Goal: Complete application form

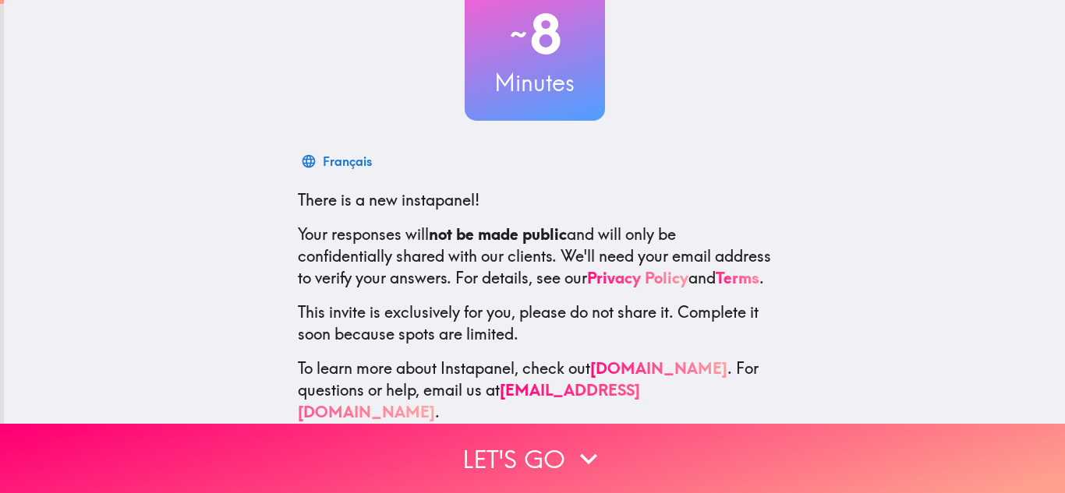
scroll to position [143, 0]
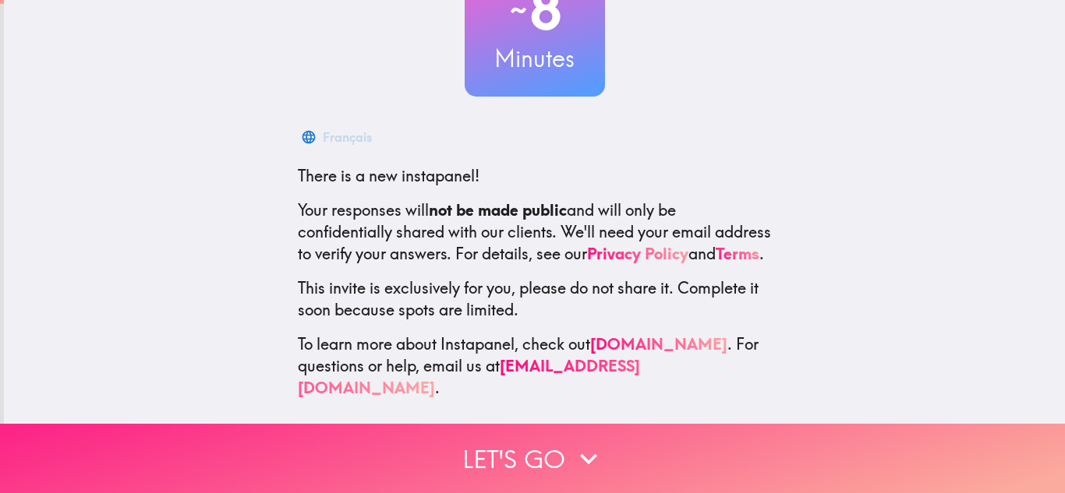
click at [493, 468] on button "Let's go" at bounding box center [532, 458] width 1065 height 69
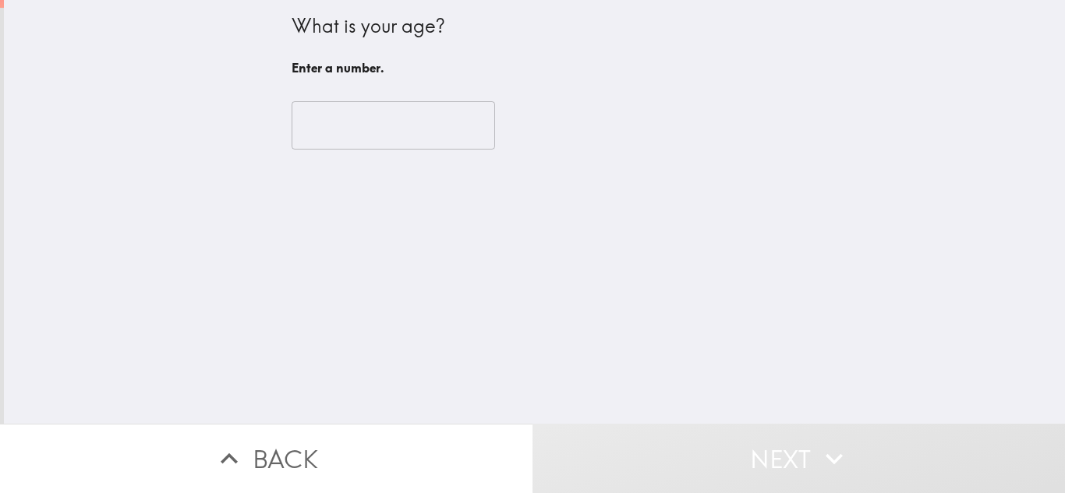
click at [435, 123] on input "number" at bounding box center [393, 125] width 203 height 48
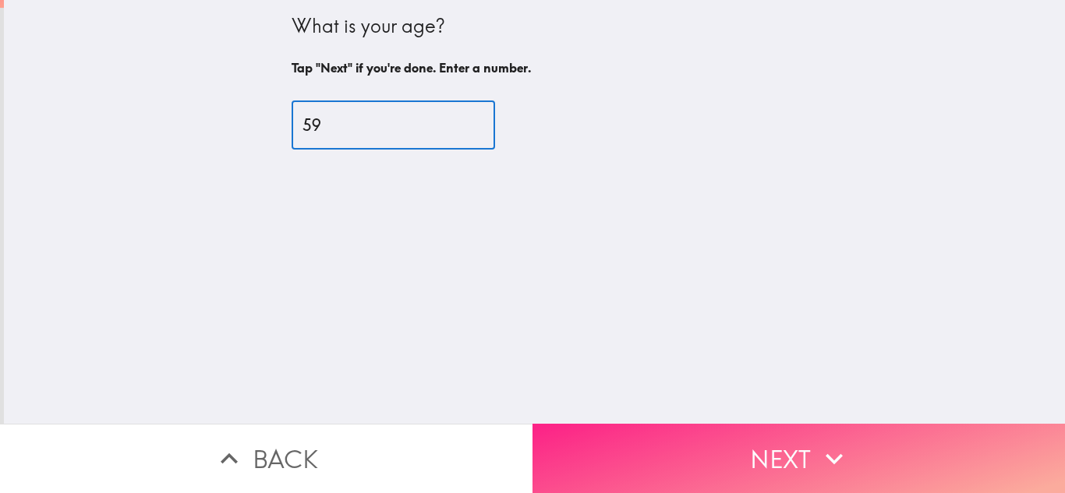
type input "59"
click at [797, 471] on button "Next" at bounding box center [798, 458] width 532 height 69
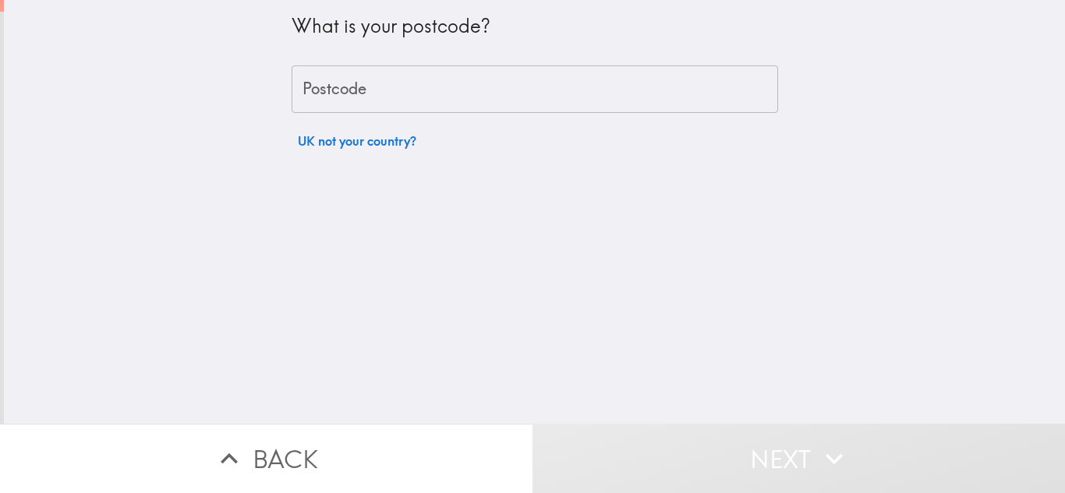
click at [416, 90] on input "Postcode" at bounding box center [535, 89] width 486 height 48
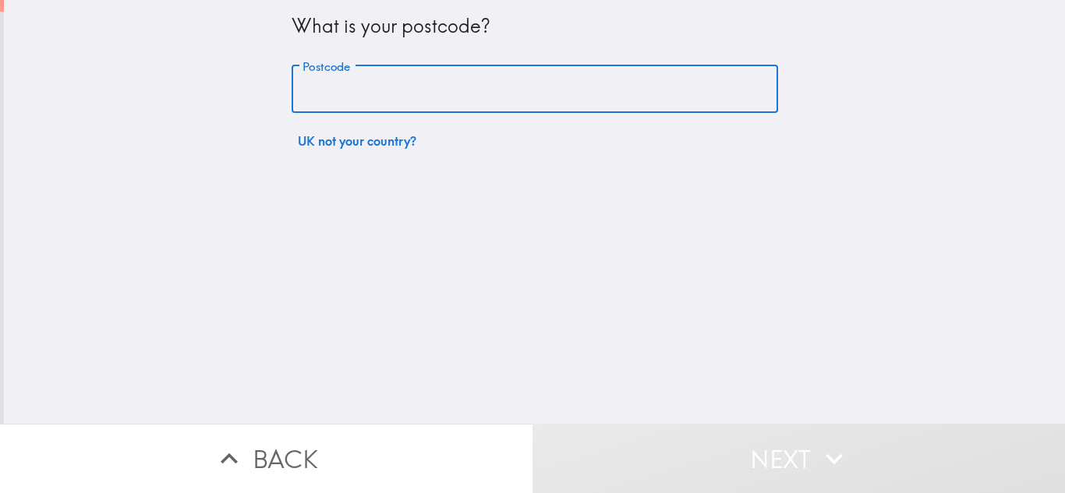
type input "CB1 2PY"
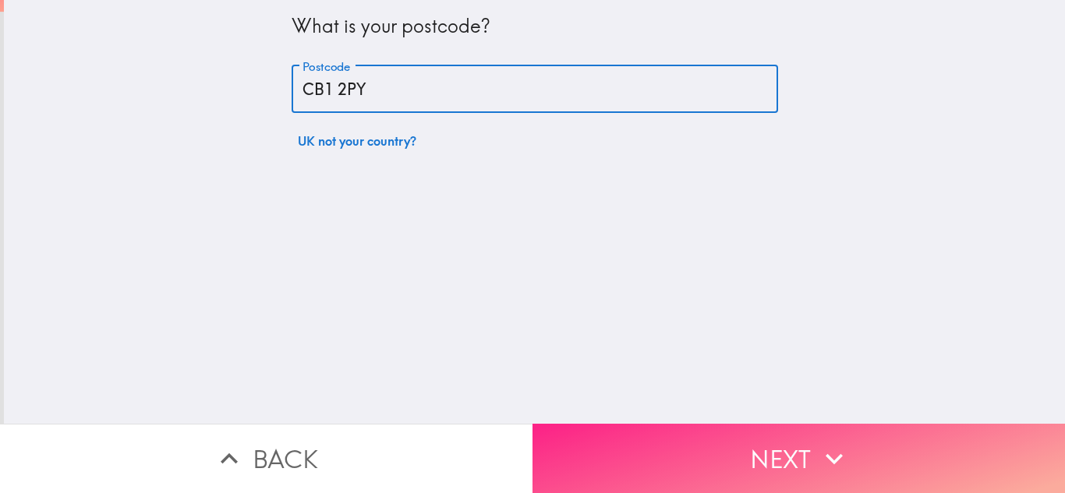
click at [672, 435] on button "Next" at bounding box center [798, 458] width 532 height 69
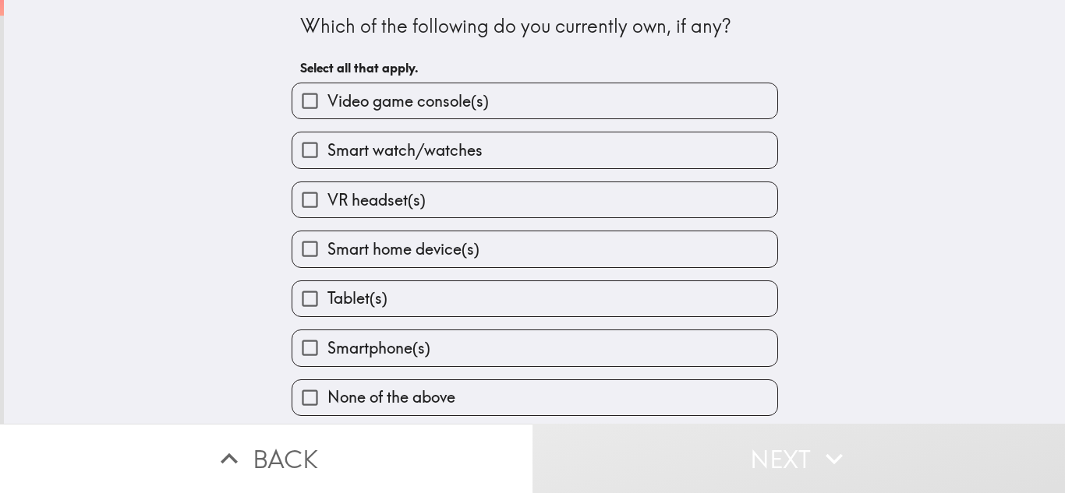
click at [389, 334] on label "Smartphone(s)" at bounding box center [534, 348] width 485 height 35
click at [327, 334] on input "Smartphone(s)" at bounding box center [309, 348] width 35 height 35
checkbox input "true"
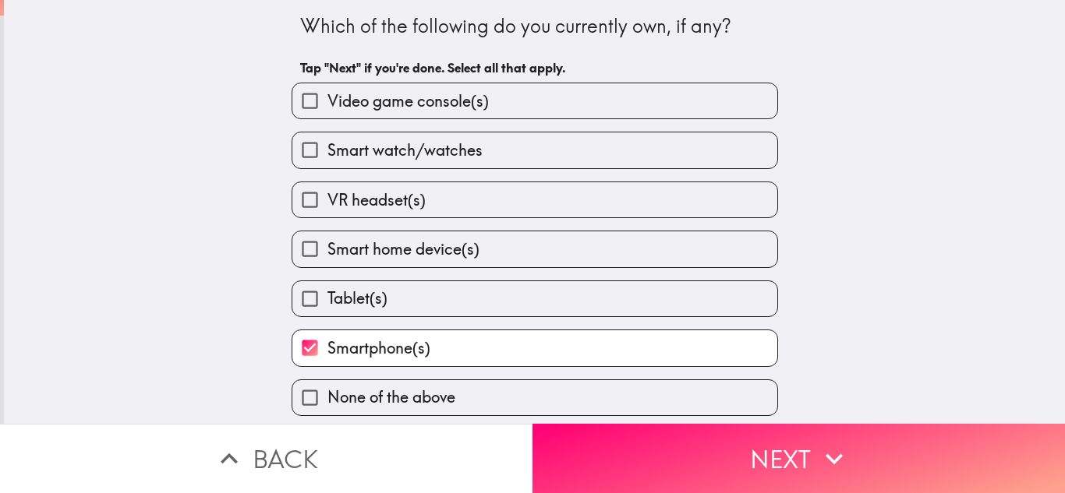
click at [387, 394] on span "None of the above" at bounding box center [391, 398] width 128 height 22
click at [327, 394] on input "None of the above" at bounding box center [309, 397] width 35 height 35
checkbox input "true"
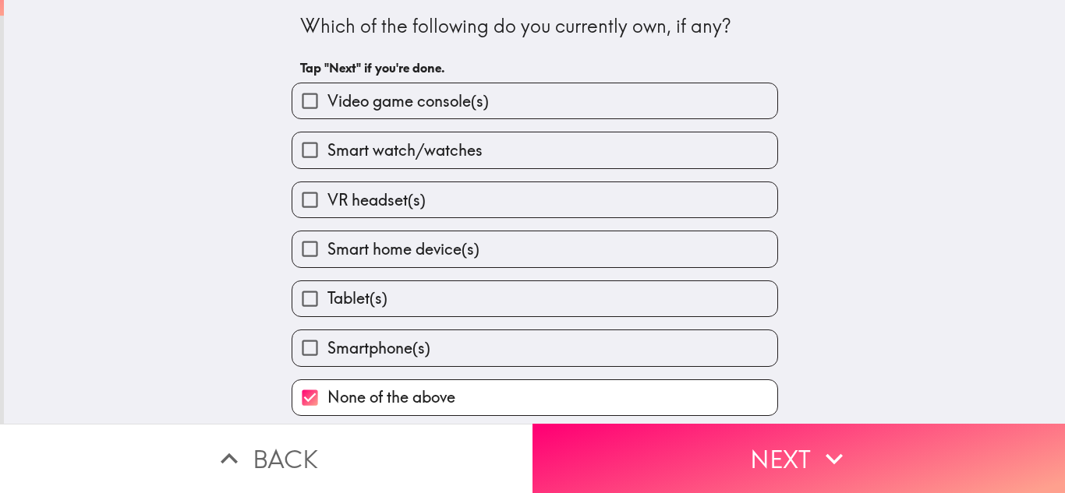
click at [425, 351] on span "Smartphone(s)" at bounding box center [378, 349] width 103 height 22
click at [327, 351] on input "Smartphone(s)" at bounding box center [309, 348] width 35 height 35
checkbox input "true"
checkbox input "false"
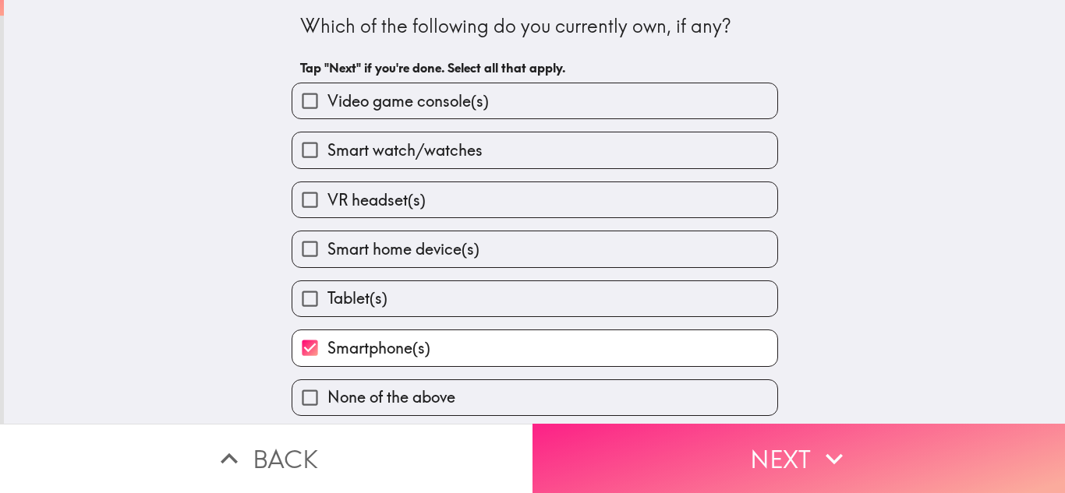
click at [897, 440] on button "Next" at bounding box center [798, 458] width 532 height 69
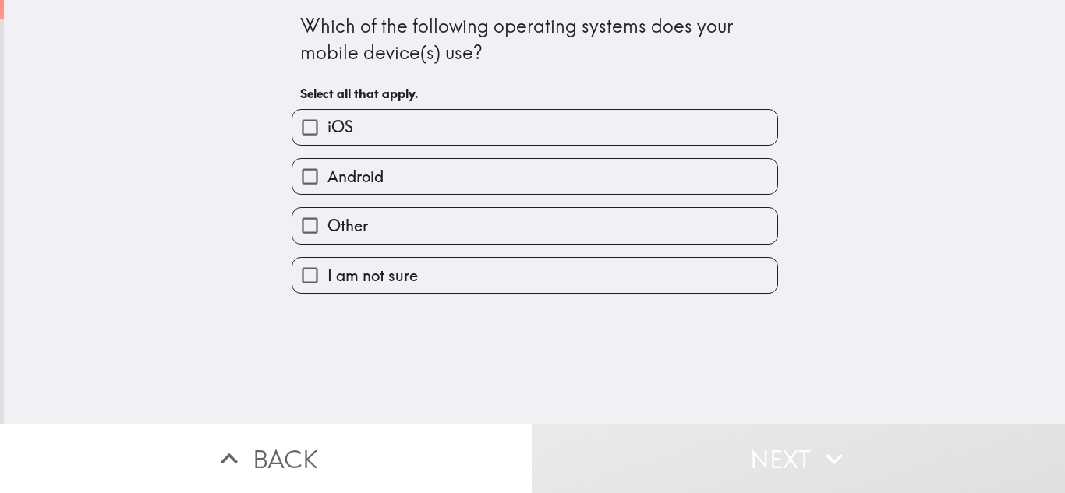
click at [569, 187] on label "Android" at bounding box center [534, 176] width 485 height 35
click at [327, 187] on input "Android" at bounding box center [309, 176] width 35 height 35
checkbox input "true"
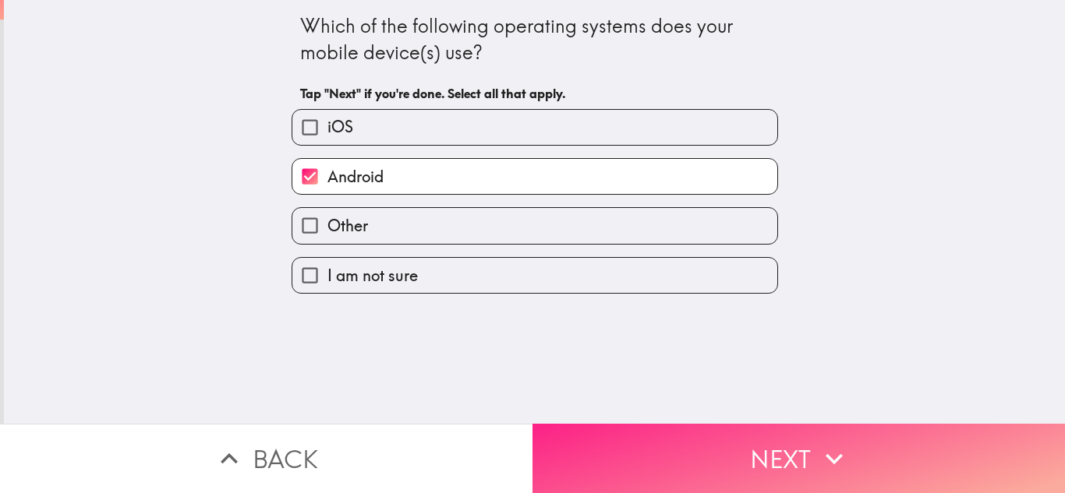
click at [624, 441] on button "Next" at bounding box center [798, 458] width 532 height 69
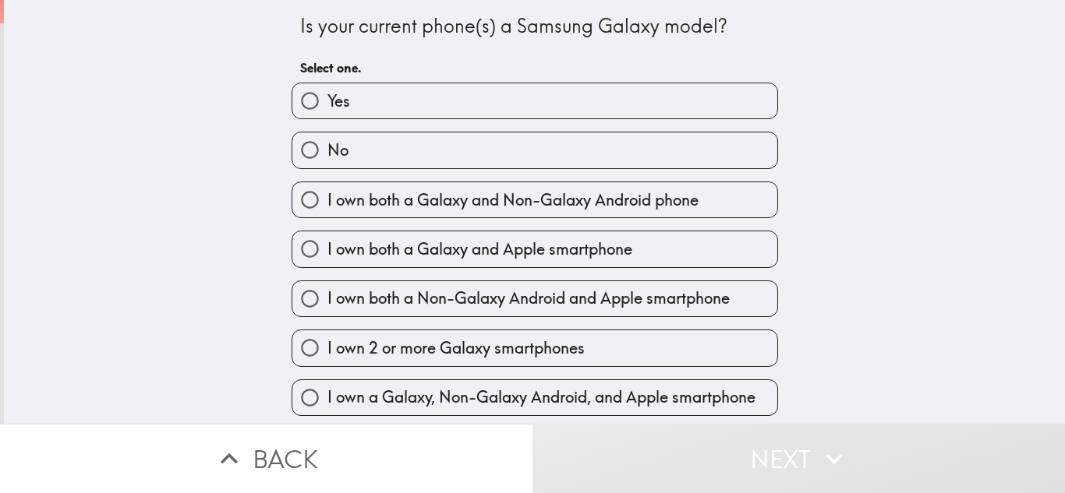
click at [490, 152] on label "No" at bounding box center [534, 150] width 485 height 35
click at [327, 152] on input "No" at bounding box center [309, 150] width 35 height 35
radio input "true"
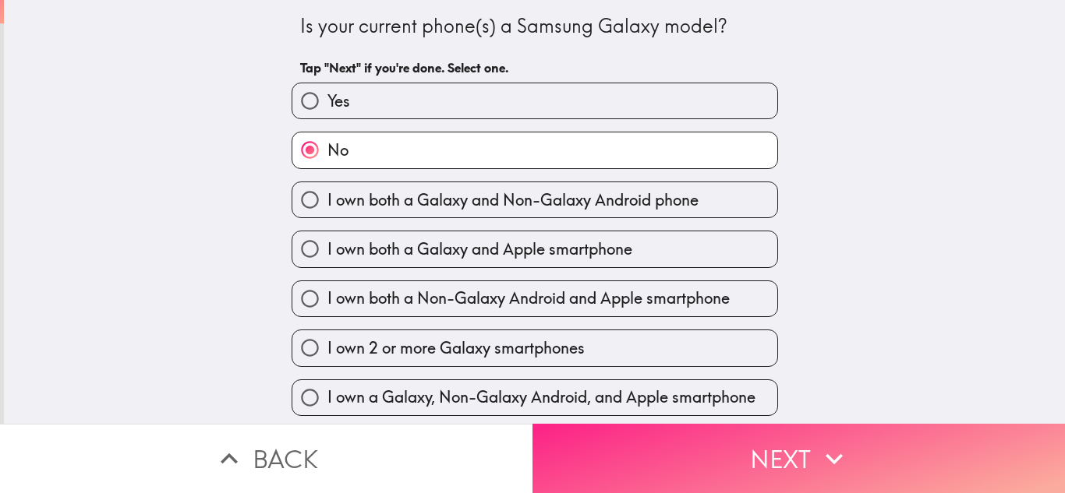
click at [840, 456] on icon "button" at bounding box center [833, 459] width 17 height 11
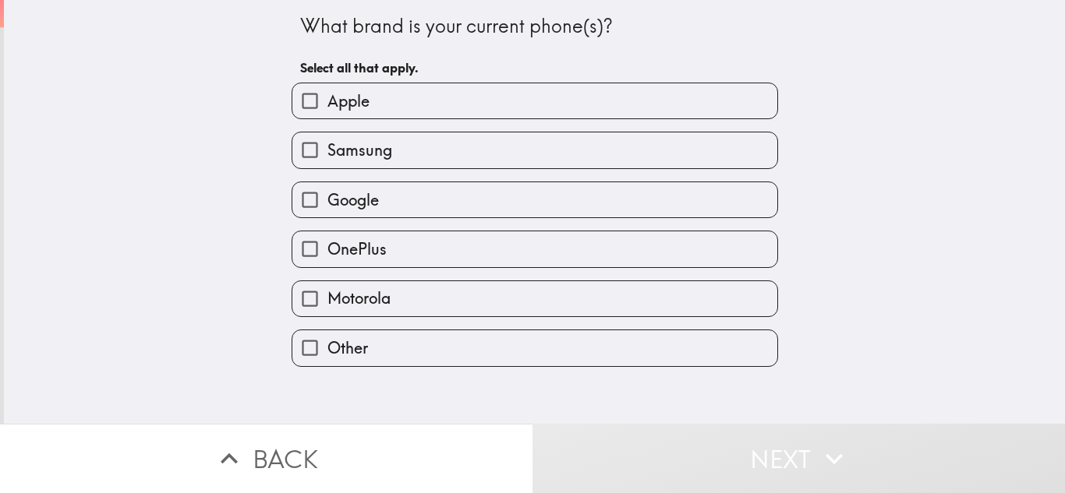
click at [400, 292] on label "Motorola" at bounding box center [534, 298] width 485 height 35
click at [327, 292] on input "Motorola" at bounding box center [309, 298] width 35 height 35
checkbox input "true"
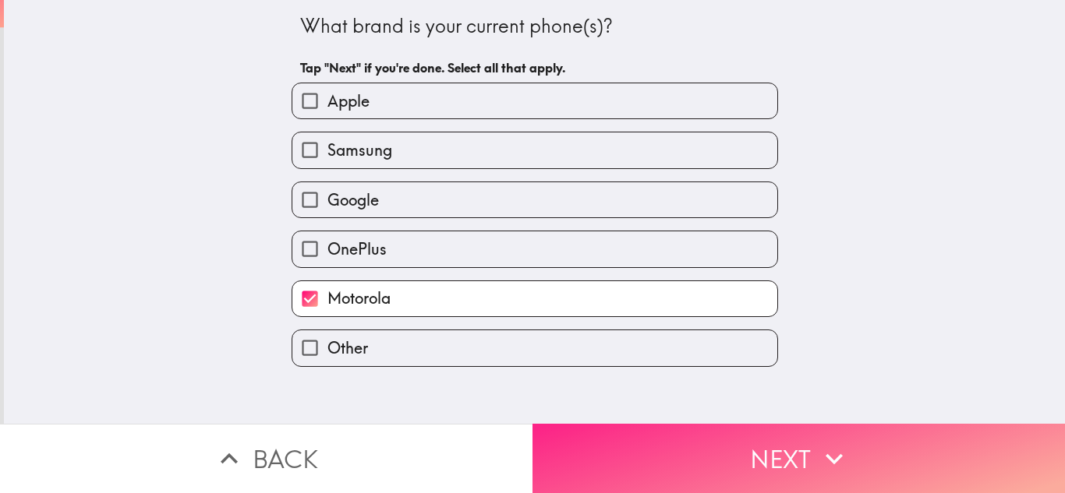
click at [850, 464] on button "Next" at bounding box center [798, 458] width 532 height 69
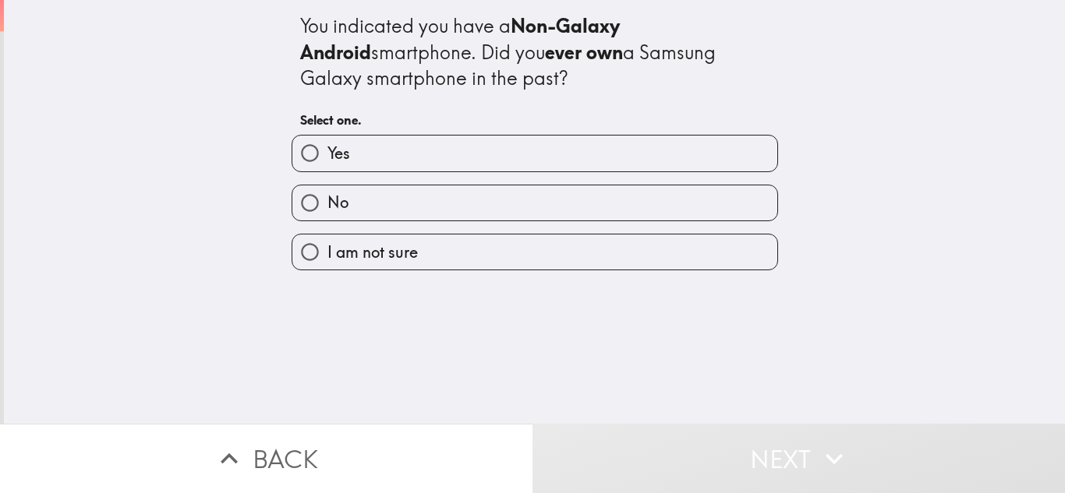
click at [437, 204] on label "No" at bounding box center [534, 203] width 485 height 35
click at [327, 204] on input "No" at bounding box center [309, 203] width 35 height 35
radio input "true"
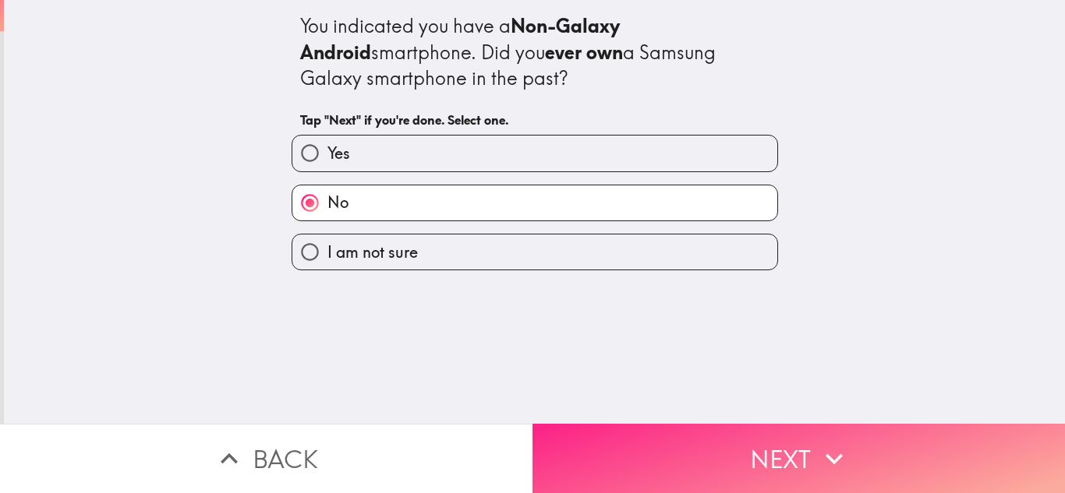
click at [875, 461] on button "Next" at bounding box center [798, 458] width 532 height 69
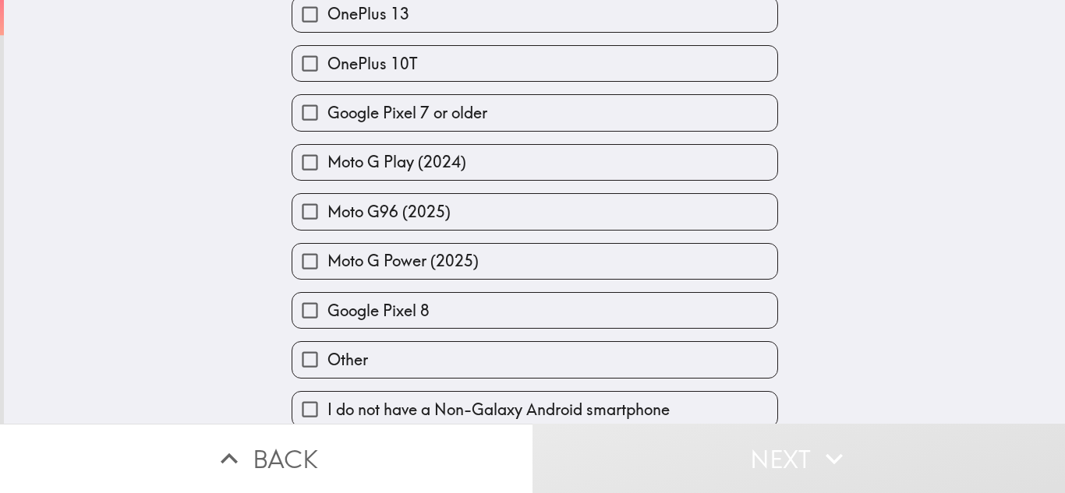
scroll to position [1748, 0]
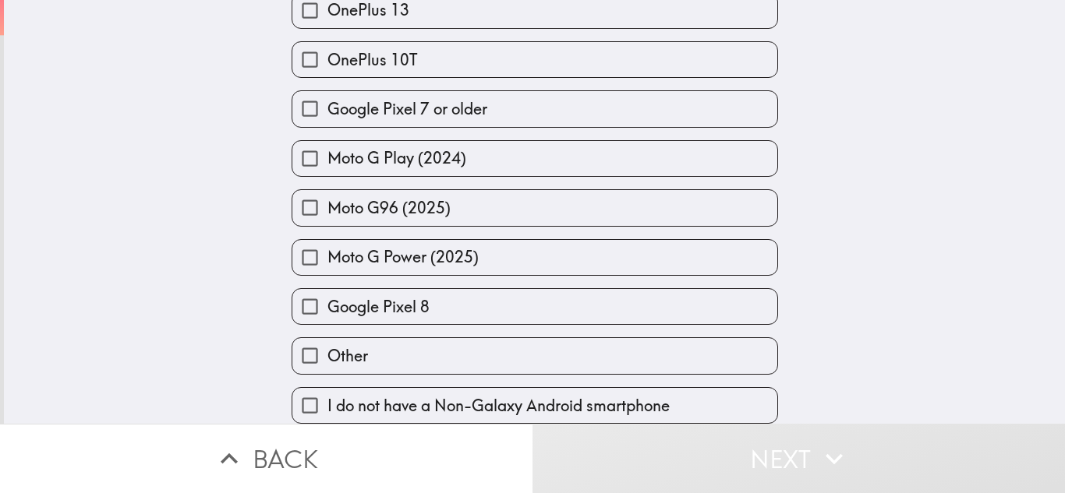
click at [455, 342] on label "Other" at bounding box center [534, 355] width 485 height 35
click at [327, 342] on input "Other" at bounding box center [309, 355] width 35 height 35
checkbox input "true"
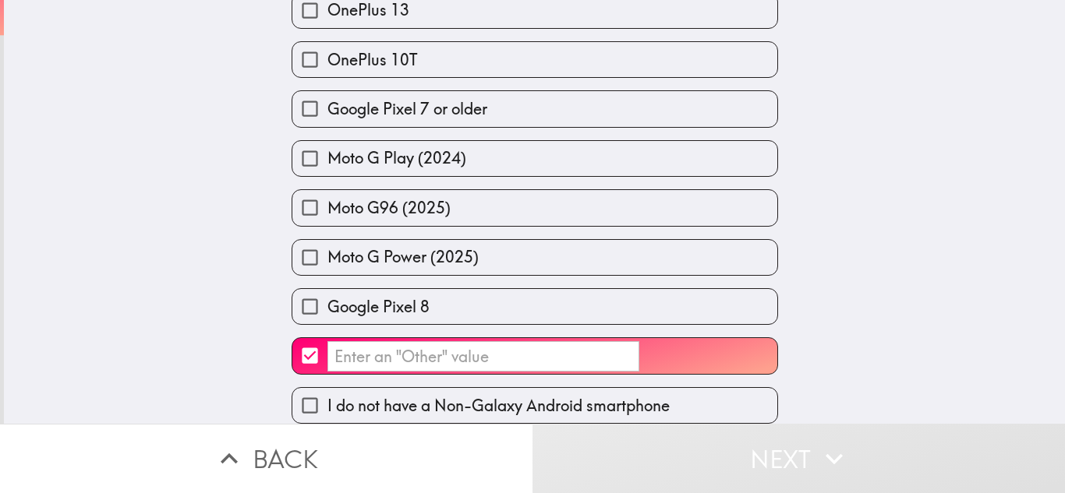
click at [532, 345] on input "​" at bounding box center [483, 356] width 312 height 30
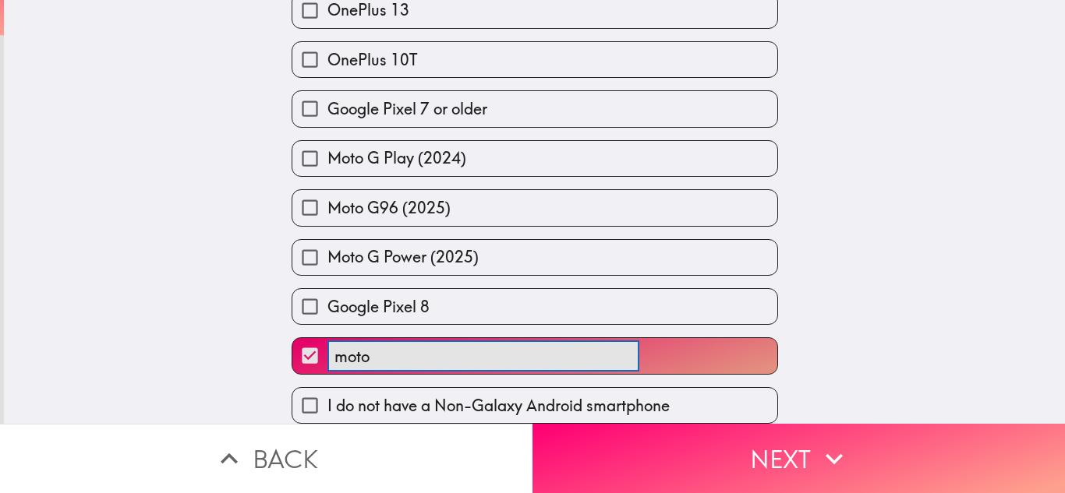
click at [292, 338] on button "moto ​" at bounding box center [534, 355] width 485 height 35
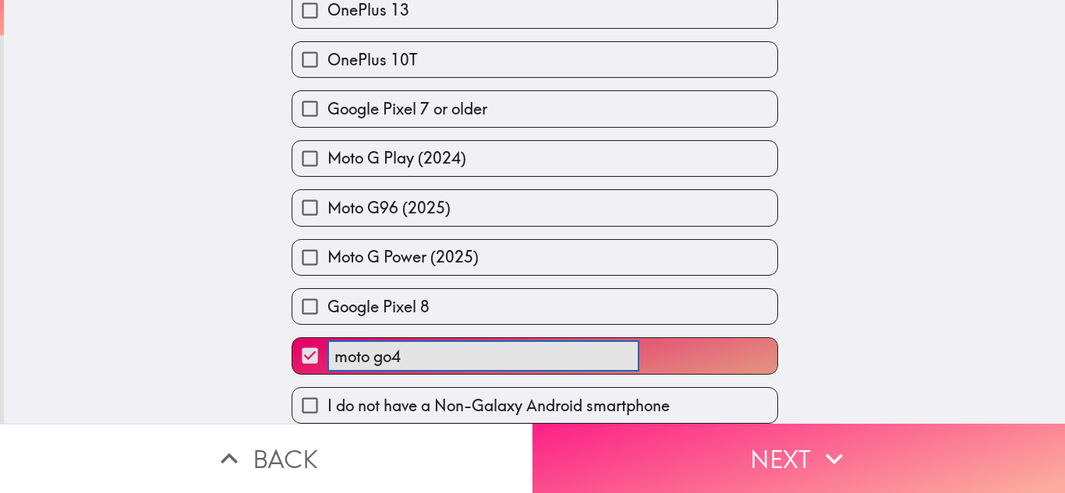
type input "moto go4"
click at [914, 441] on button "Next" at bounding box center [798, 458] width 532 height 69
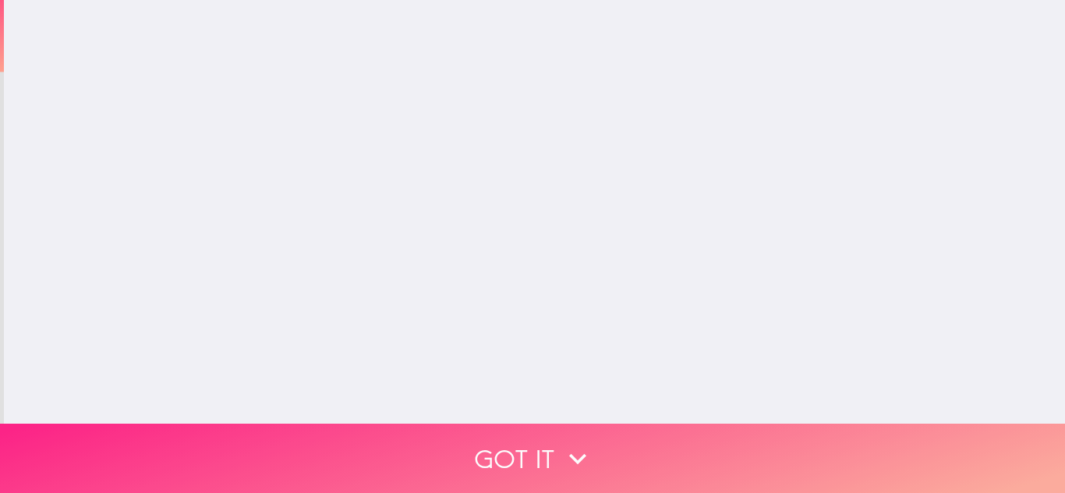
scroll to position [0, 0]
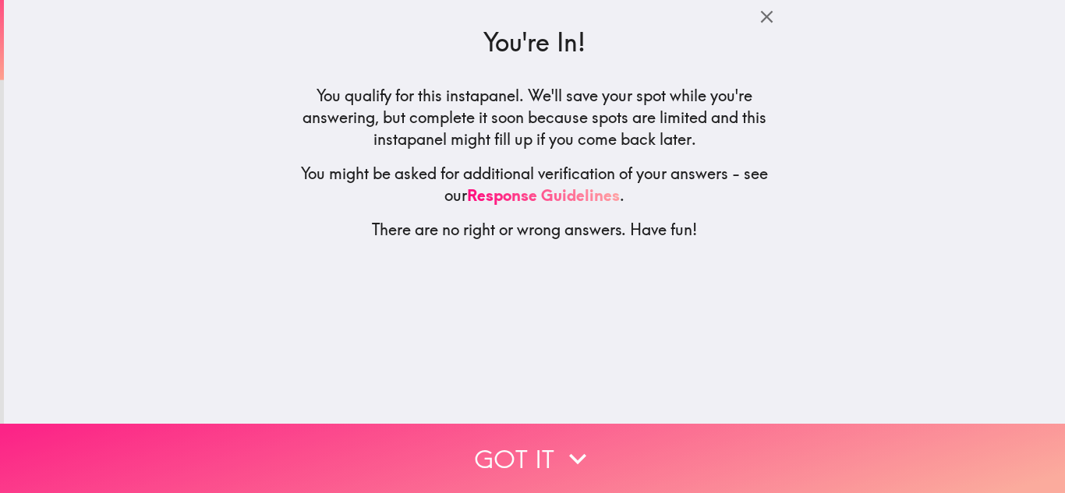
click at [478, 459] on button "Got it" at bounding box center [532, 458] width 1065 height 69
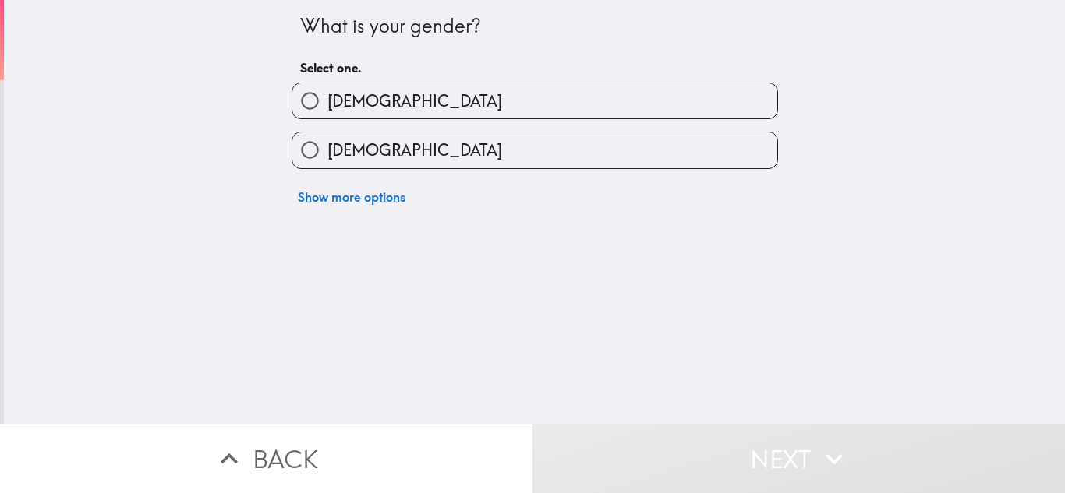
click at [530, 147] on label "Female" at bounding box center [534, 150] width 485 height 35
click at [327, 147] on input "Female" at bounding box center [309, 150] width 35 height 35
radio input "true"
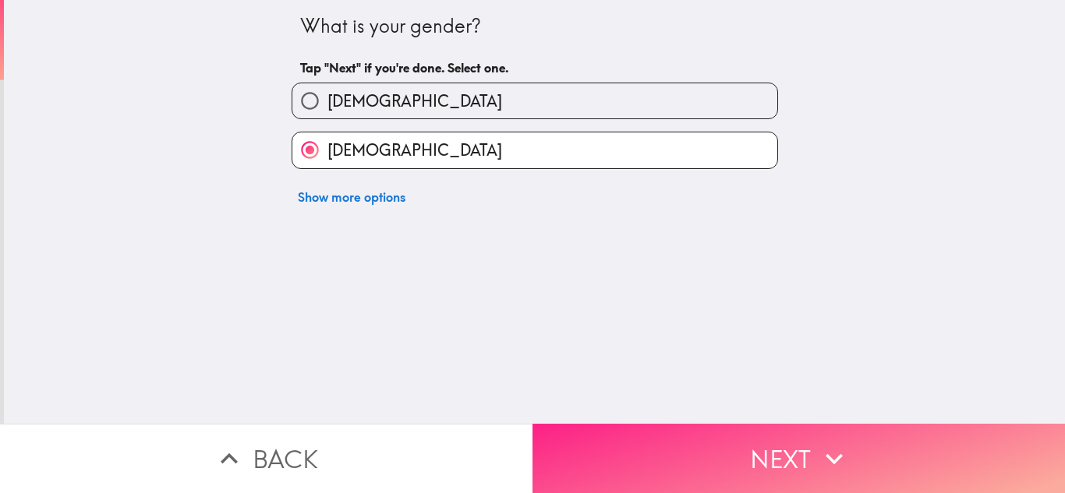
click at [799, 467] on button "Next" at bounding box center [798, 458] width 532 height 69
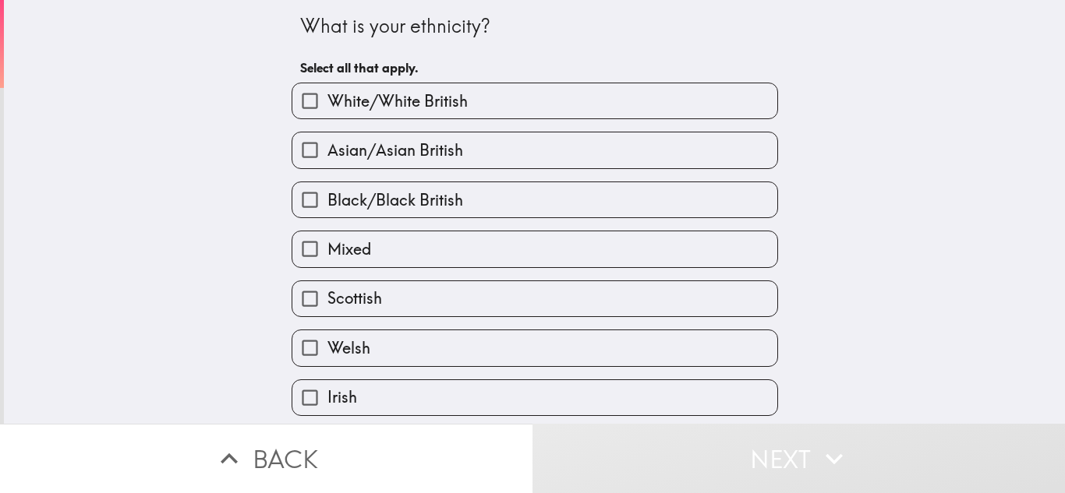
click at [479, 95] on label "White/White British" at bounding box center [534, 100] width 485 height 35
click at [327, 95] on input "White/White British" at bounding box center [309, 100] width 35 height 35
checkbox input "true"
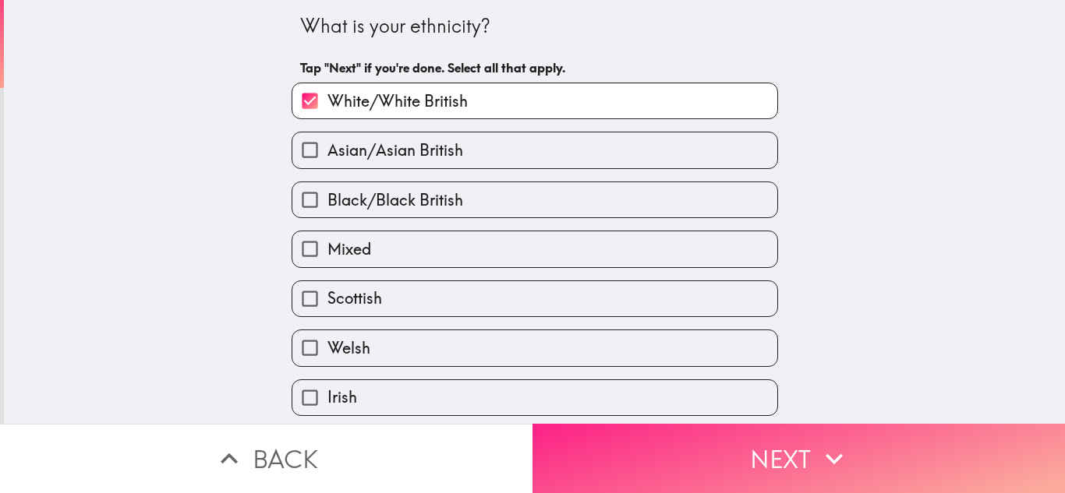
click at [878, 445] on button "Next" at bounding box center [798, 458] width 532 height 69
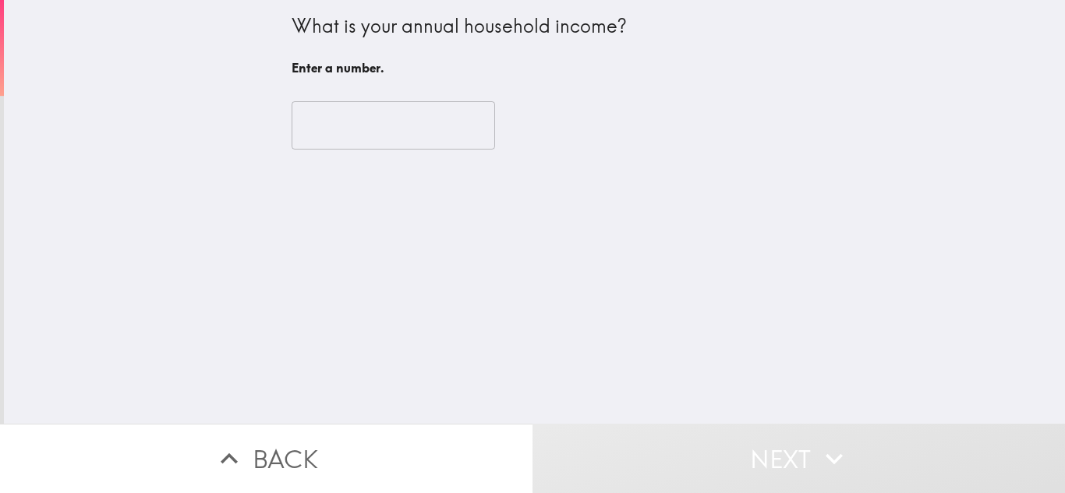
click at [398, 117] on input "number" at bounding box center [393, 125] width 203 height 48
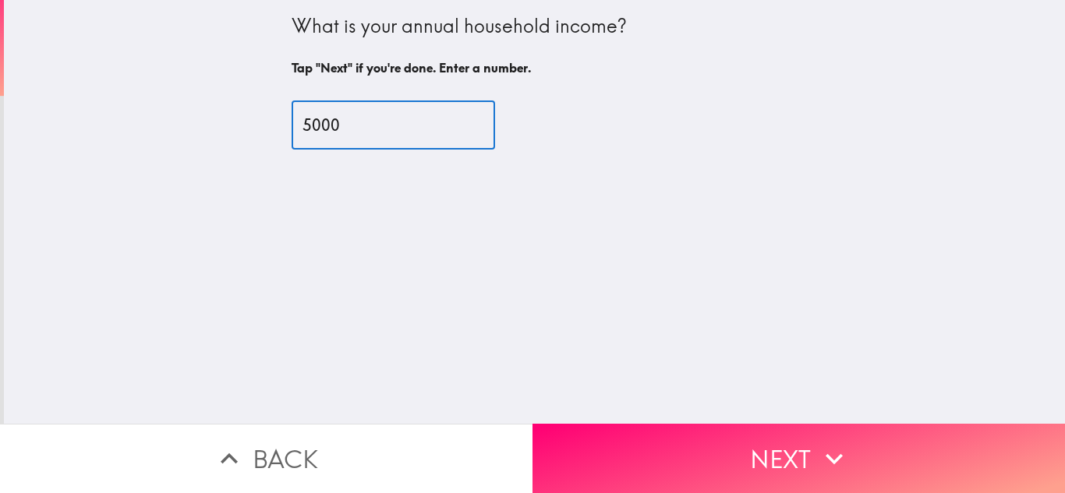
type input "5000"
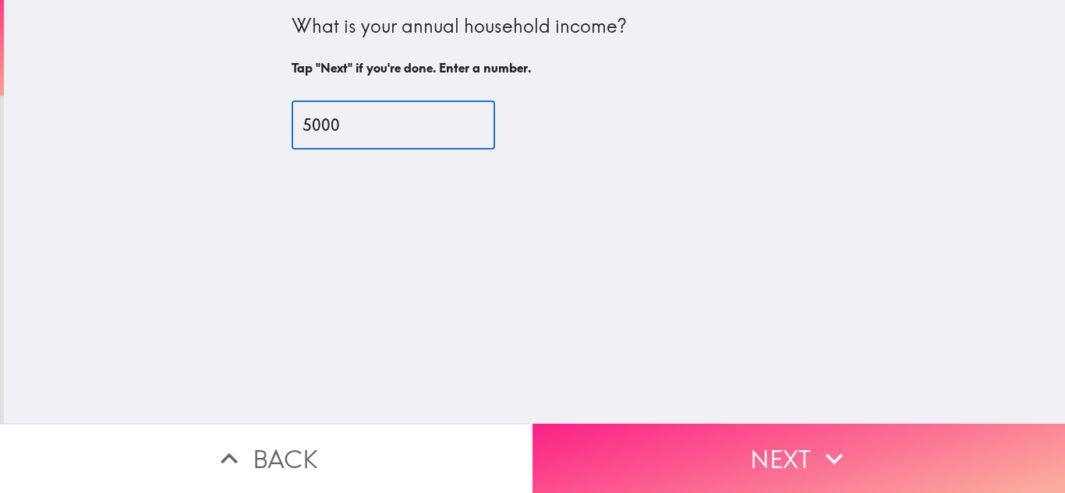
click at [753, 448] on button "Next" at bounding box center [798, 458] width 532 height 69
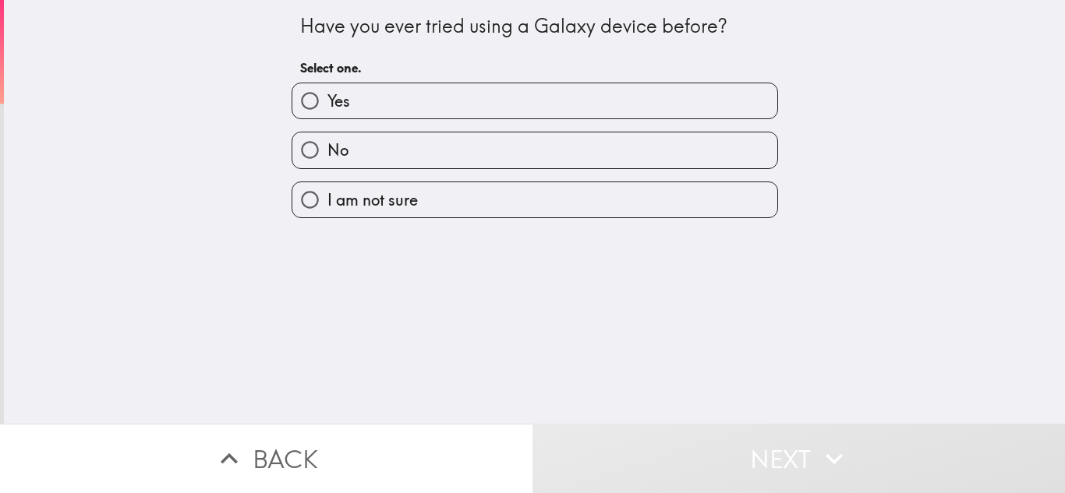
click at [527, 149] on label "No" at bounding box center [534, 150] width 485 height 35
click at [327, 149] on input "No" at bounding box center [309, 150] width 35 height 35
radio input "true"
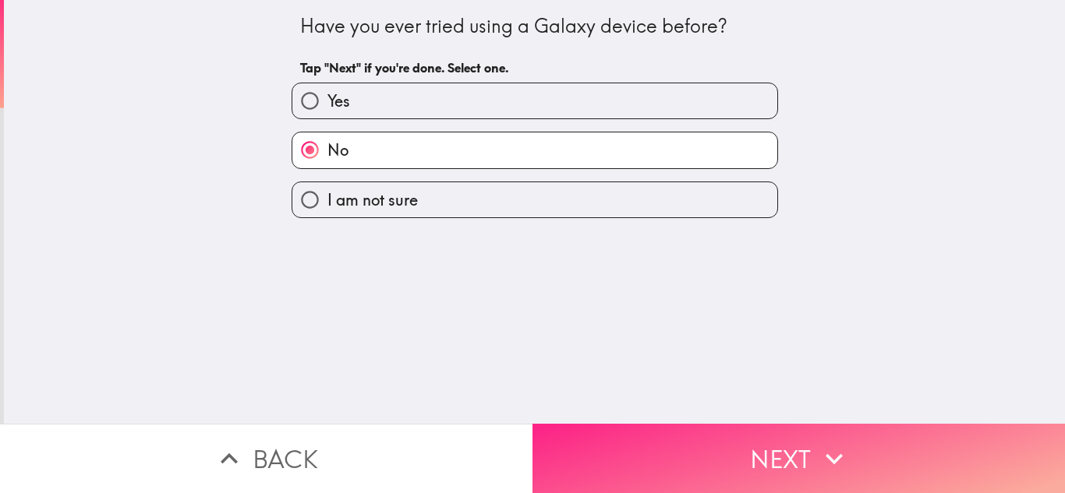
click at [786, 451] on button "Next" at bounding box center [798, 458] width 532 height 69
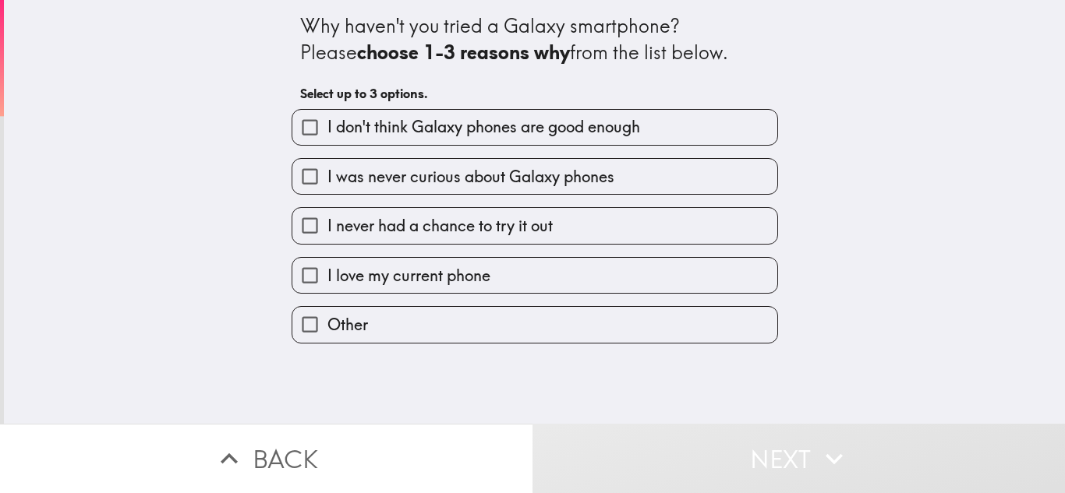
click at [544, 218] on span "I never had a chance to try it out" at bounding box center [439, 226] width 225 height 22
click at [327, 218] on input "I never had a chance to try it out" at bounding box center [309, 225] width 35 height 35
checkbox input "true"
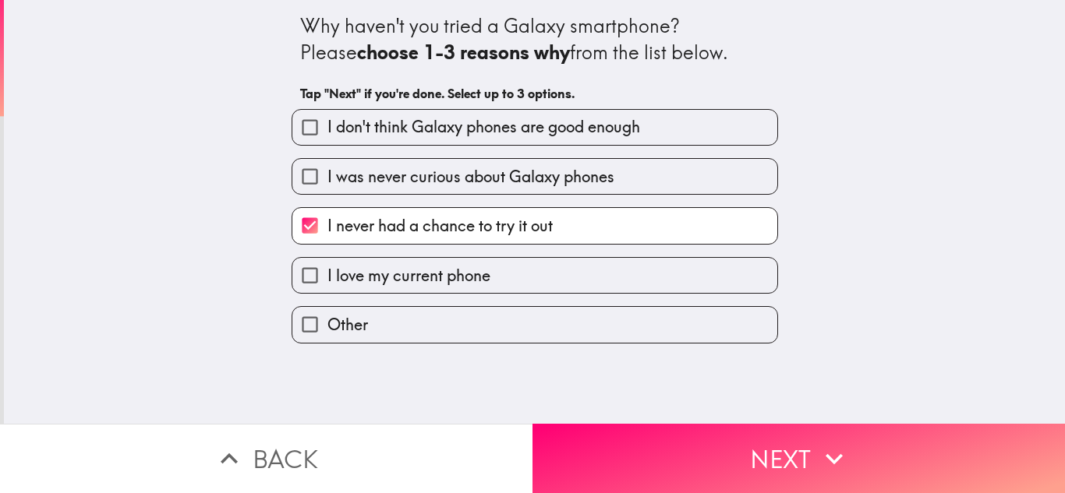
click at [597, 328] on label "Other" at bounding box center [534, 324] width 485 height 35
click at [327, 328] on input "Other" at bounding box center [309, 324] width 35 height 35
checkbox input "true"
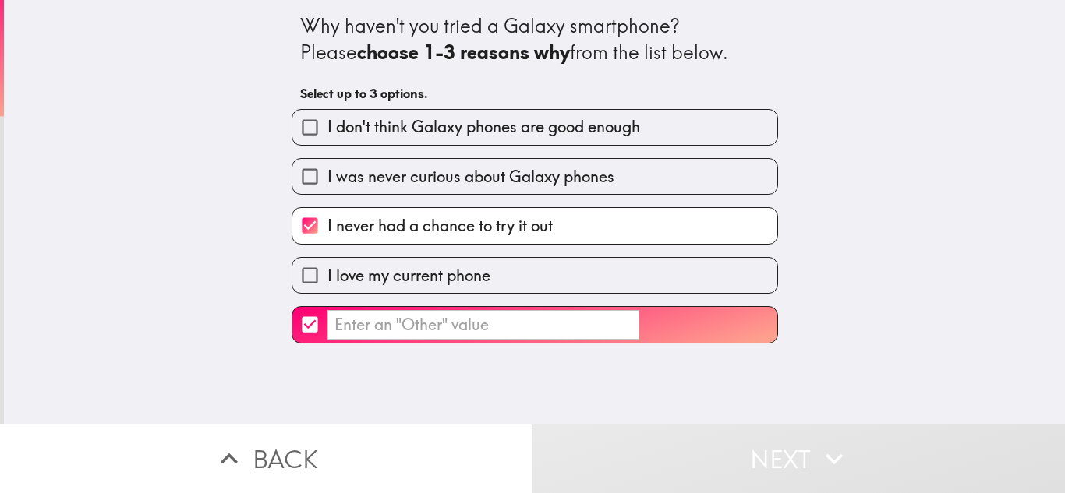
click at [597, 328] on input "​" at bounding box center [483, 325] width 312 height 30
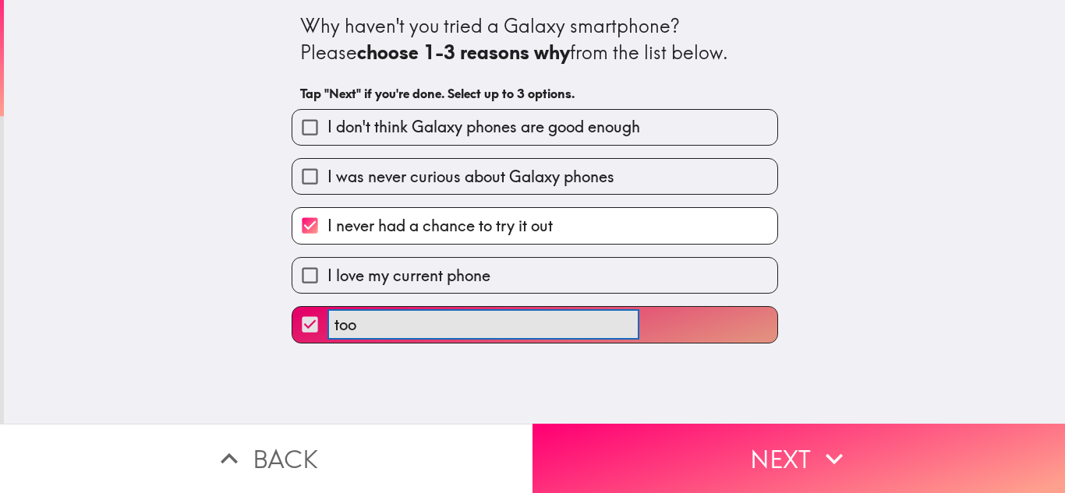
click at [292, 307] on button "too ​" at bounding box center [534, 324] width 485 height 35
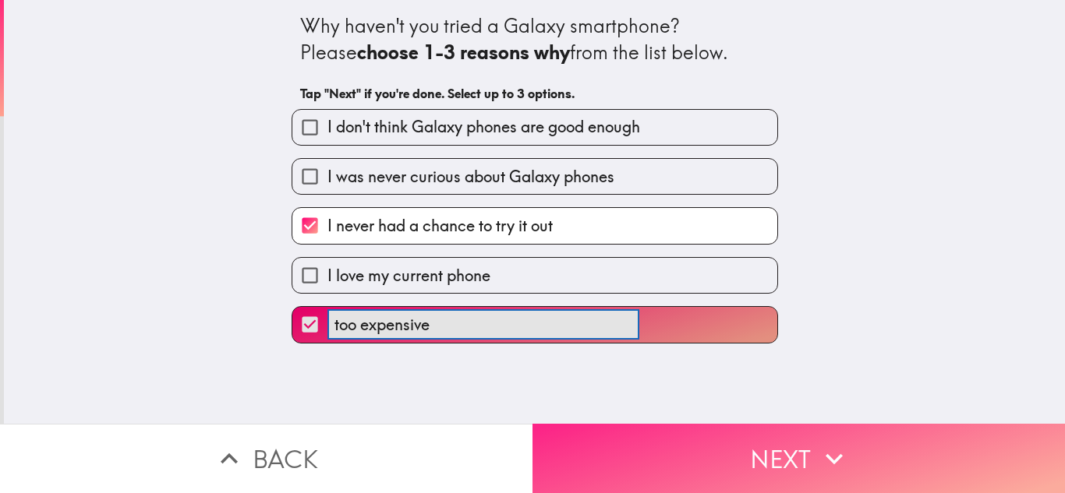
type input "too expensive"
click at [756, 474] on button "Next" at bounding box center [798, 458] width 532 height 69
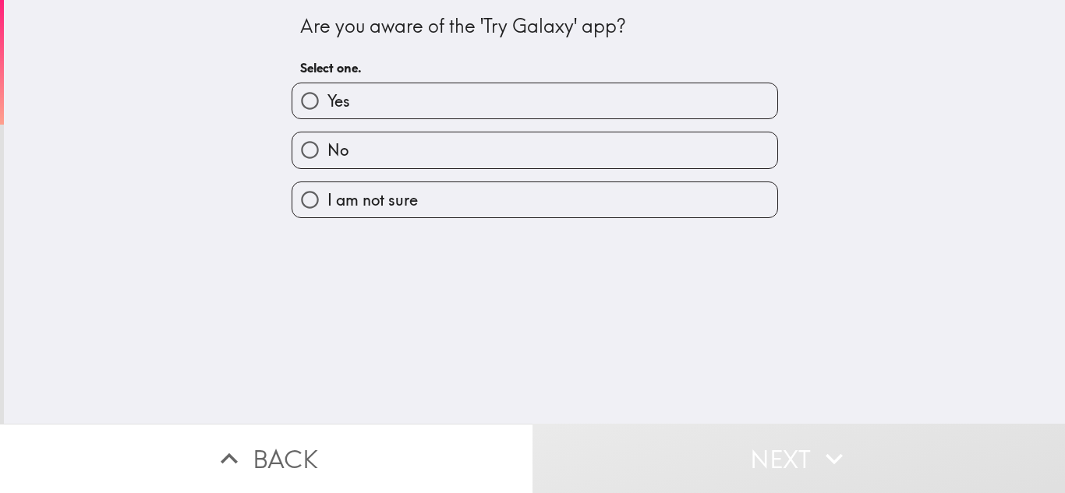
click at [456, 157] on label "No" at bounding box center [534, 150] width 485 height 35
click at [327, 157] on input "No" at bounding box center [309, 150] width 35 height 35
radio input "true"
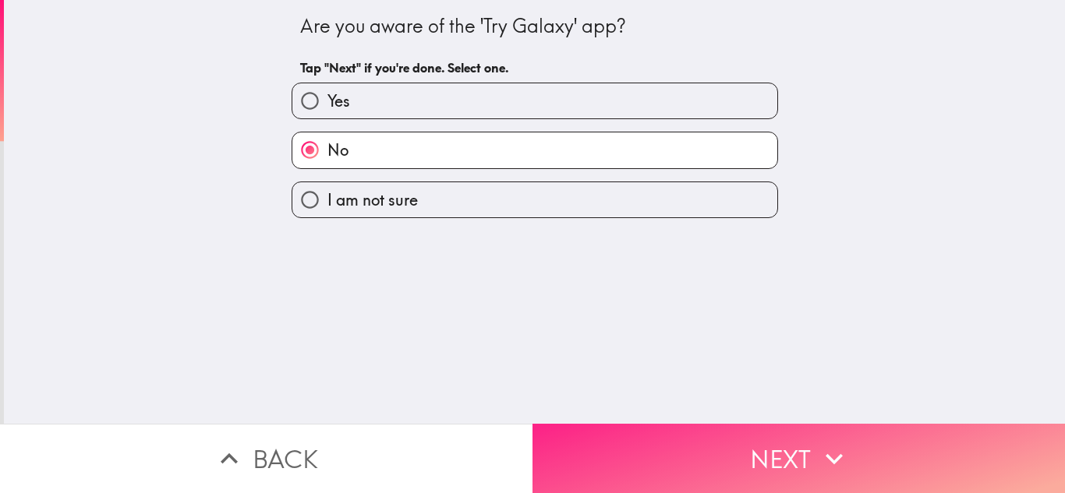
click at [863, 446] on button "Next" at bounding box center [798, 458] width 532 height 69
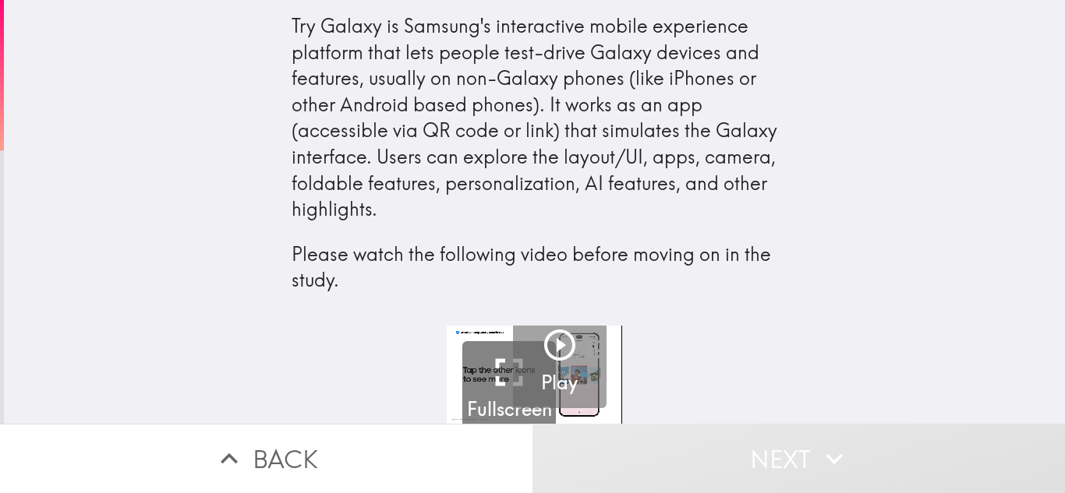
click at [551, 344] on icon "button" at bounding box center [559, 345] width 37 height 37
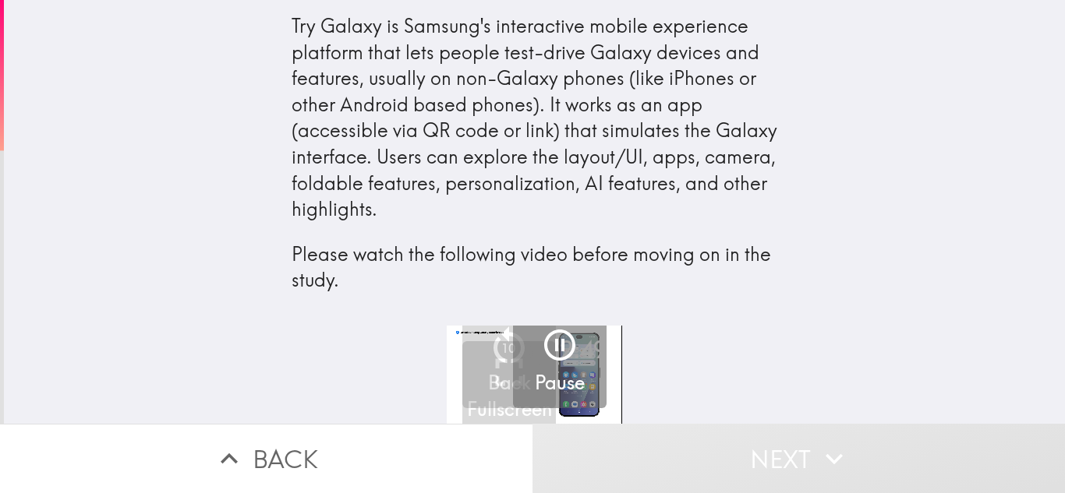
click at [557, 334] on icon "button" at bounding box center [559, 345] width 37 height 37
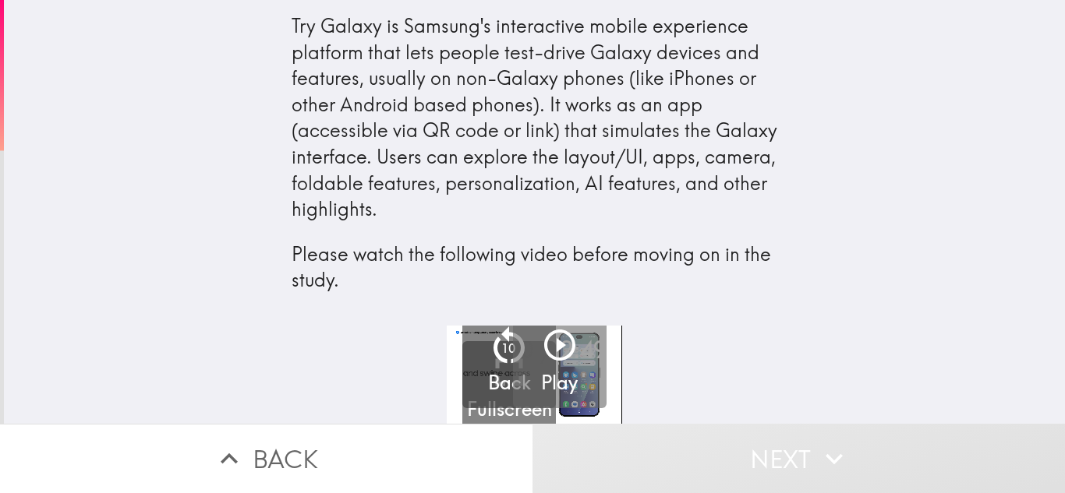
click at [564, 335] on icon "button" at bounding box center [559, 345] width 37 height 37
click at [569, 338] on icon "button" at bounding box center [559, 345] width 31 height 31
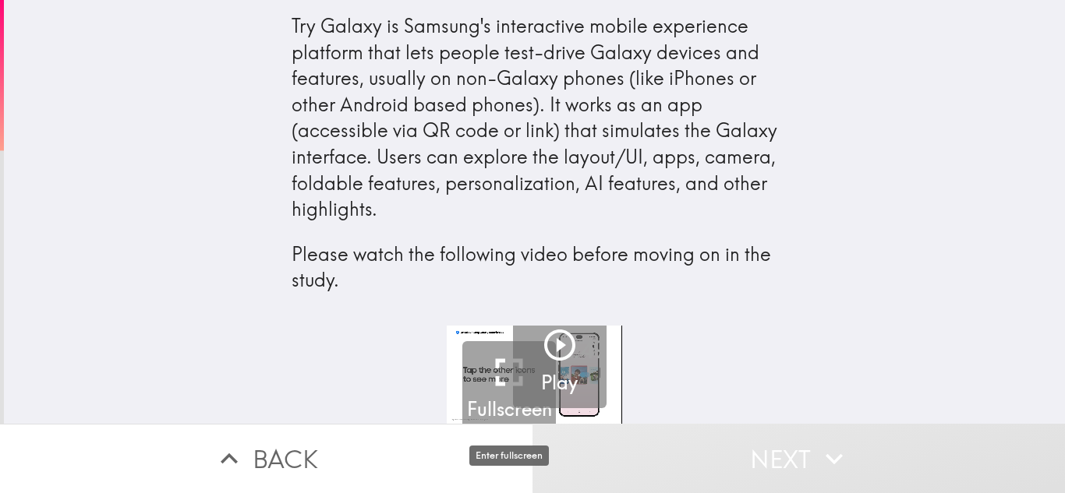
click at [491, 387] on icon "button" at bounding box center [509, 372] width 47 height 47
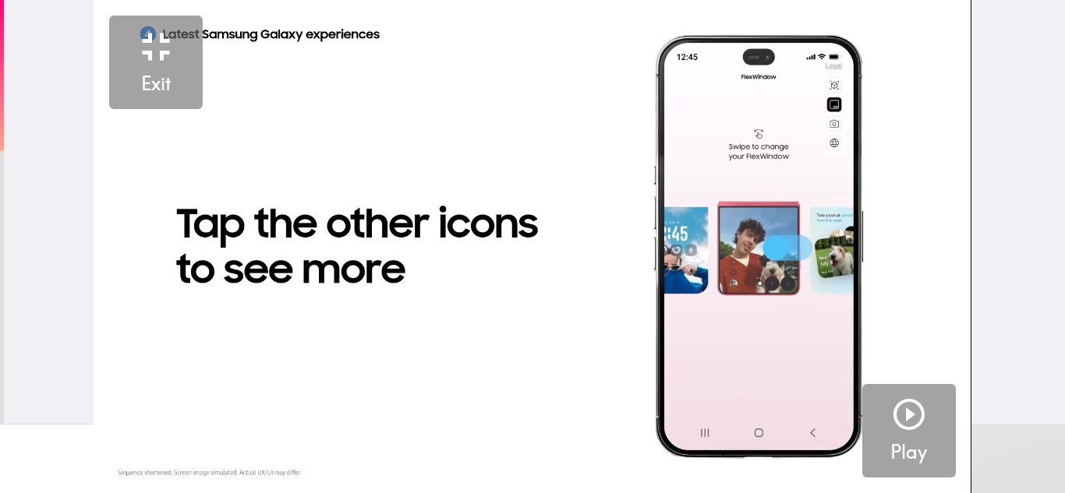
click at [491, 456] on video "button" at bounding box center [532, 246] width 877 height 493
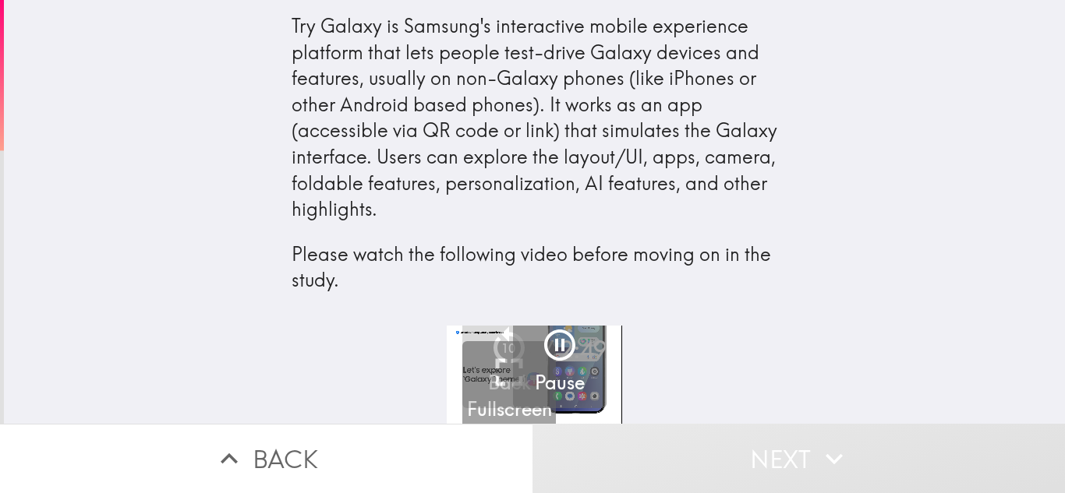
click at [652, 469] on button "Next" at bounding box center [798, 458] width 532 height 69
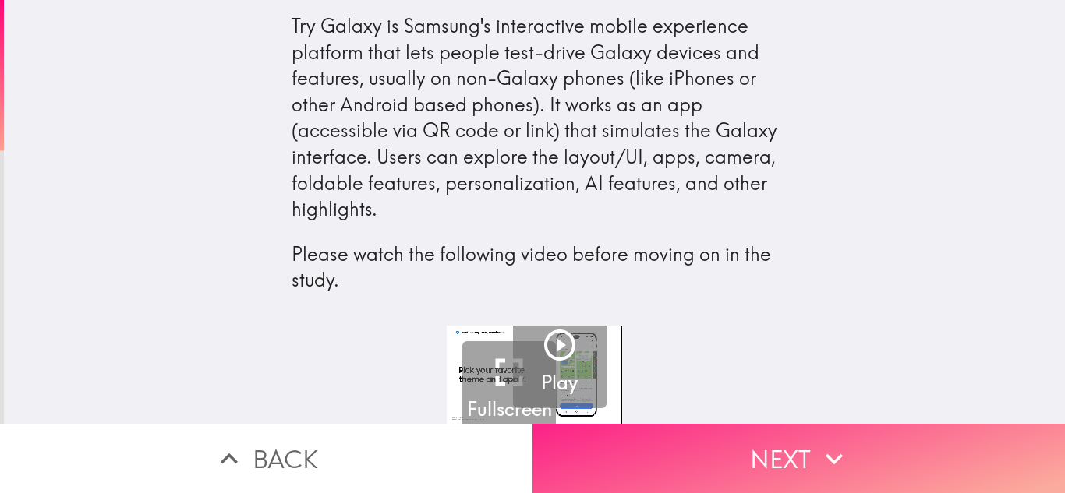
click at [732, 450] on button "Next" at bounding box center [798, 458] width 532 height 69
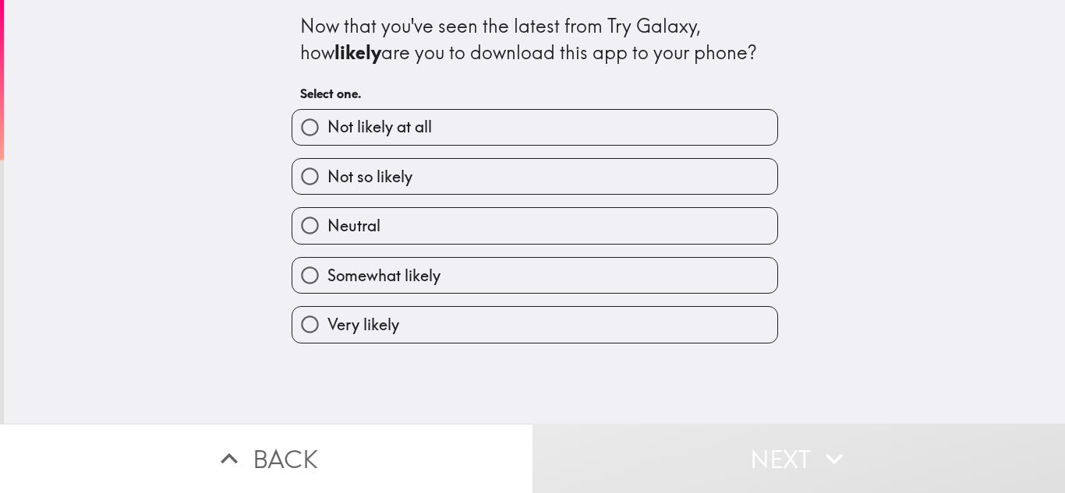
click at [554, 116] on label "Not likely at all" at bounding box center [534, 127] width 485 height 35
click at [327, 116] on input "Not likely at all" at bounding box center [309, 127] width 35 height 35
radio input "true"
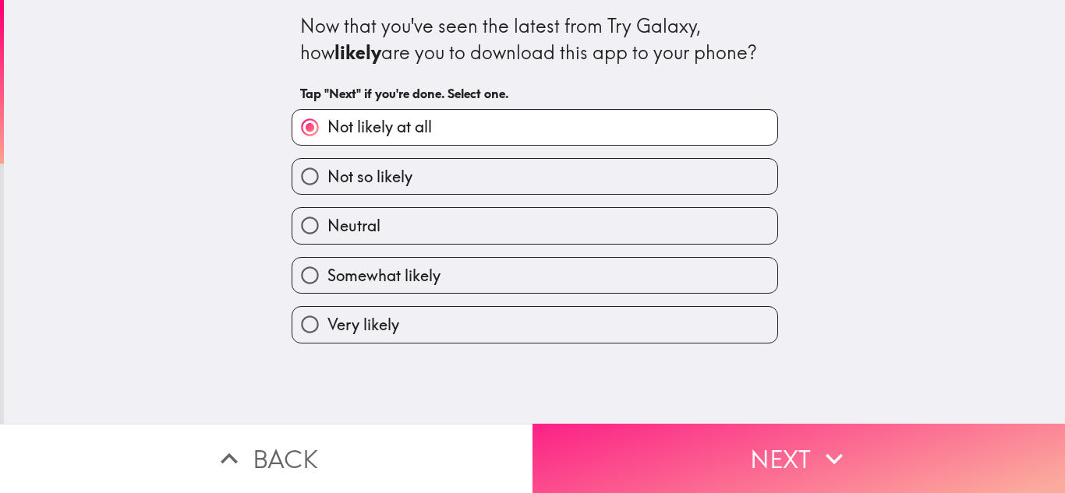
click at [689, 429] on button "Next" at bounding box center [798, 458] width 532 height 69
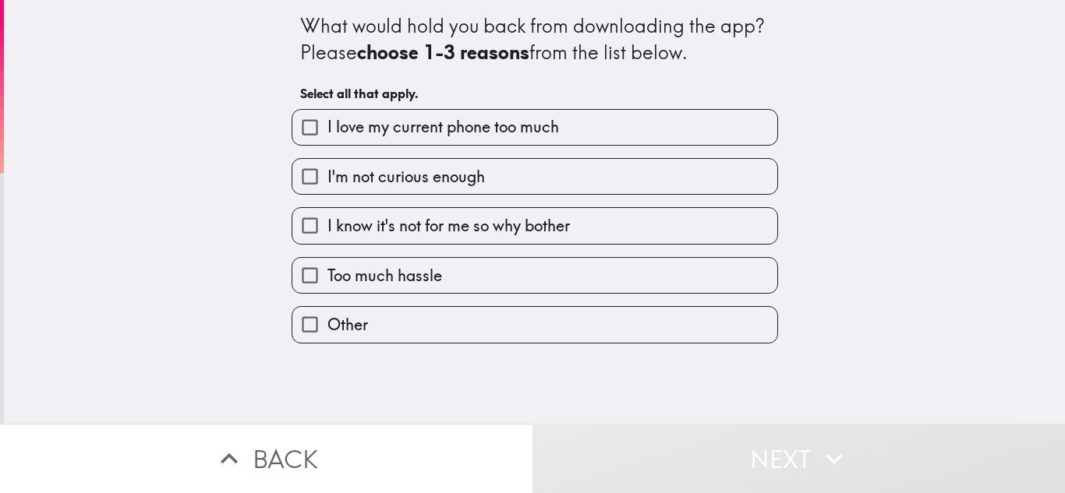
click at [422, 279] on span "Too much hassle" at bounding box center [384, 276] width 115 height 22
click at [327, 279] on input "Too much hassle" at bounding box center [309, 275] width 35 height 35
checkbox input "true"
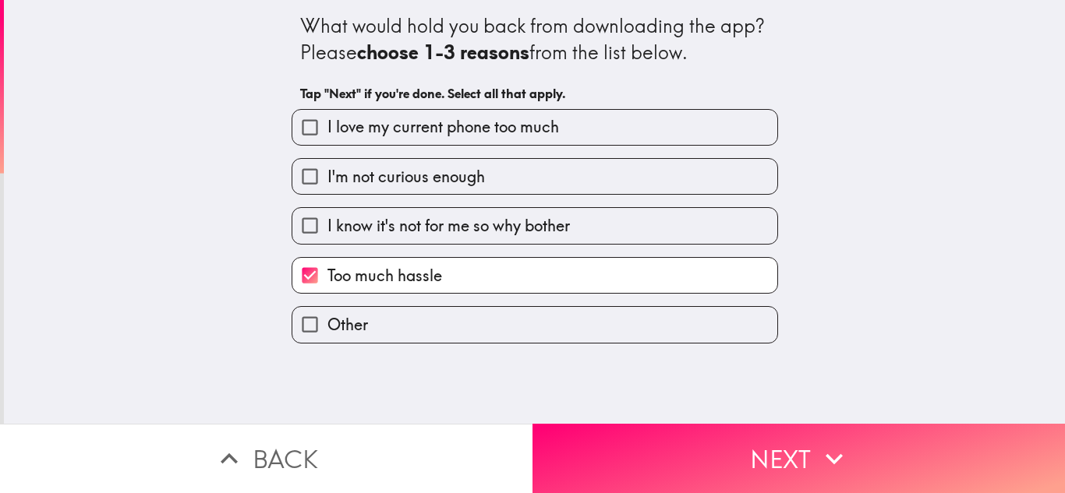
click at [420, 313] on label "Other" at bounding box center [534, 324] width 485 height 35
click at [327, 313] on input "Other" at bounding box center [309, 324] width 35 height 35
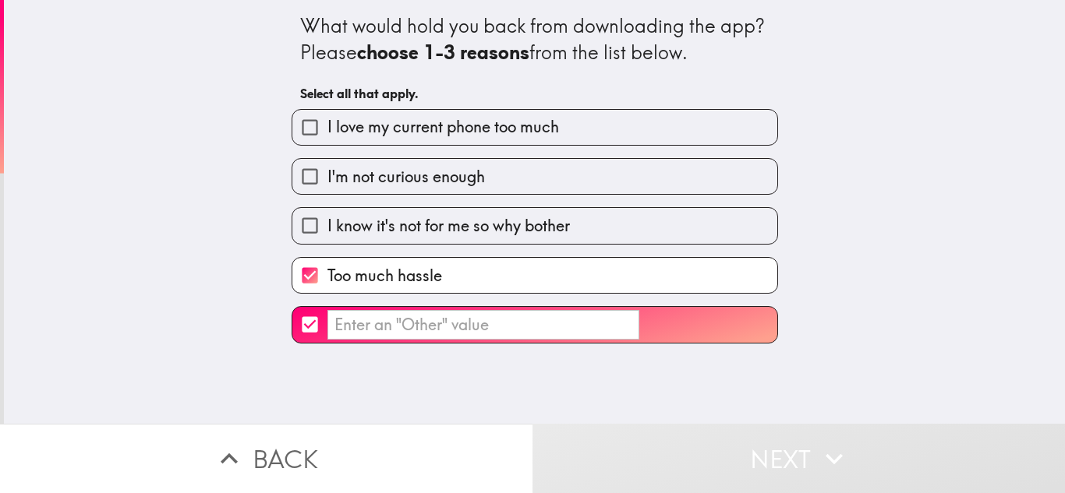
click at [292, 307] on input "​" at bounding box center [309, 324] width 35 height 35
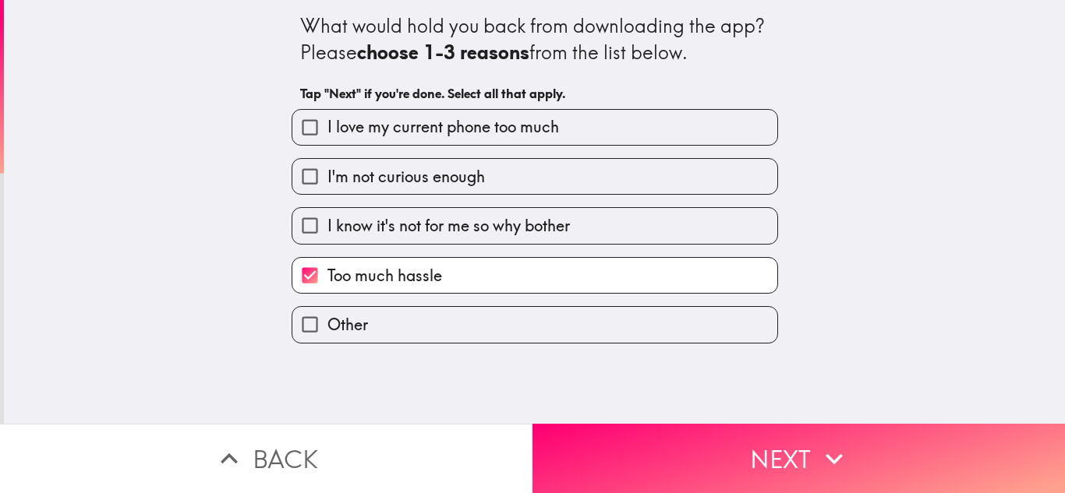
click at [292, 307] on input "Other" at bounding box center [309, 324] width 35 height 35
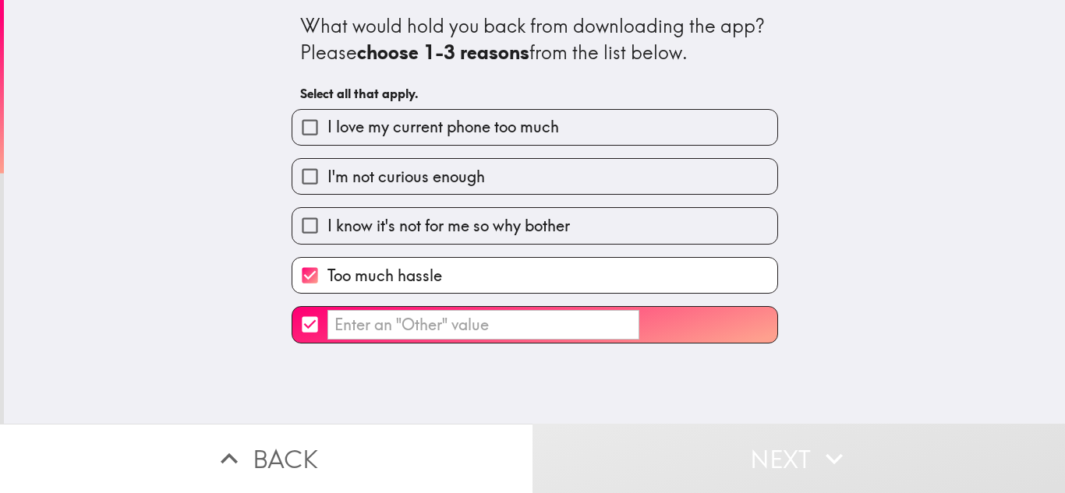
click at [292, 307] on input "​" at bounding box center [309, 324] width 35 height 35
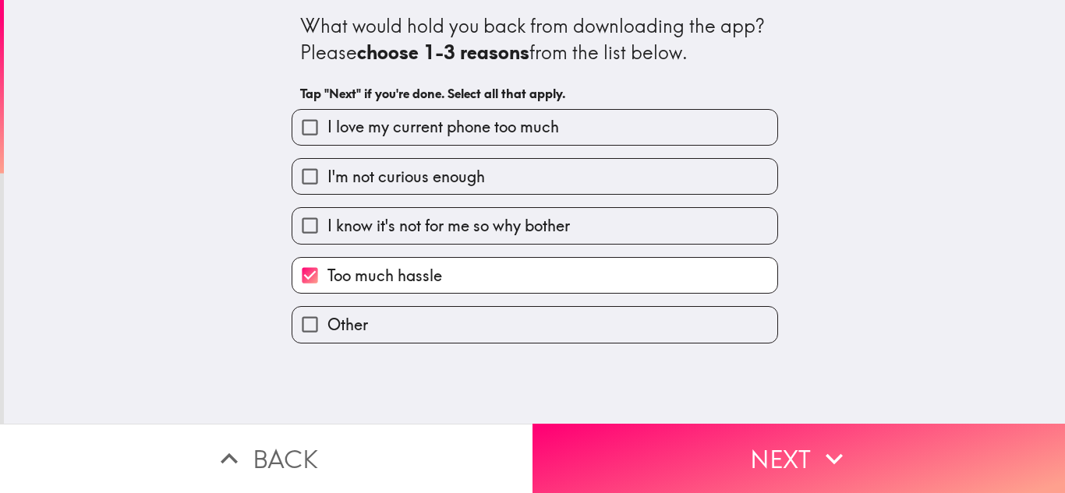
click at [292, 307] on input "Other" at bounding box center [309, 324] width 35 height 35
checkbox input "true"
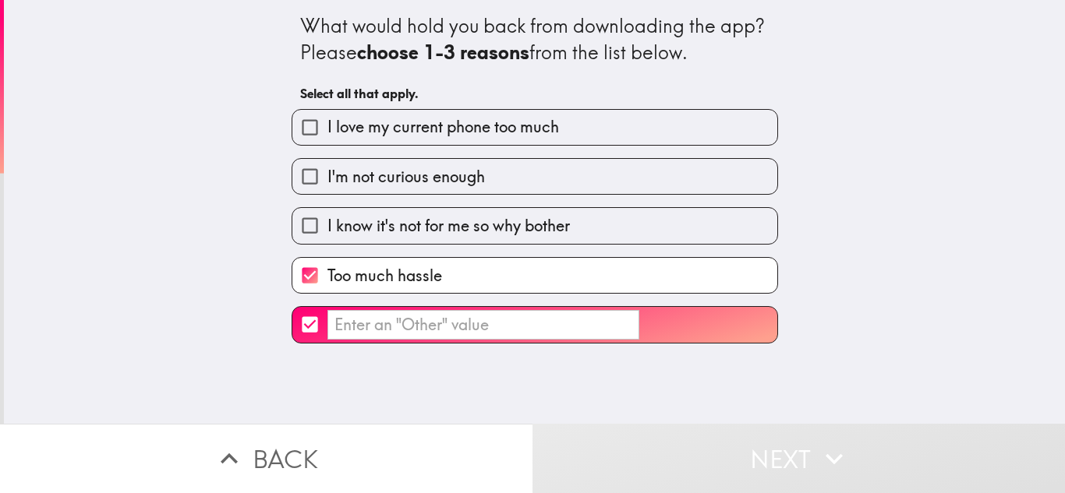
click at [434, 334] on input "​" at bounding box center [483, 325] width 312 height 30
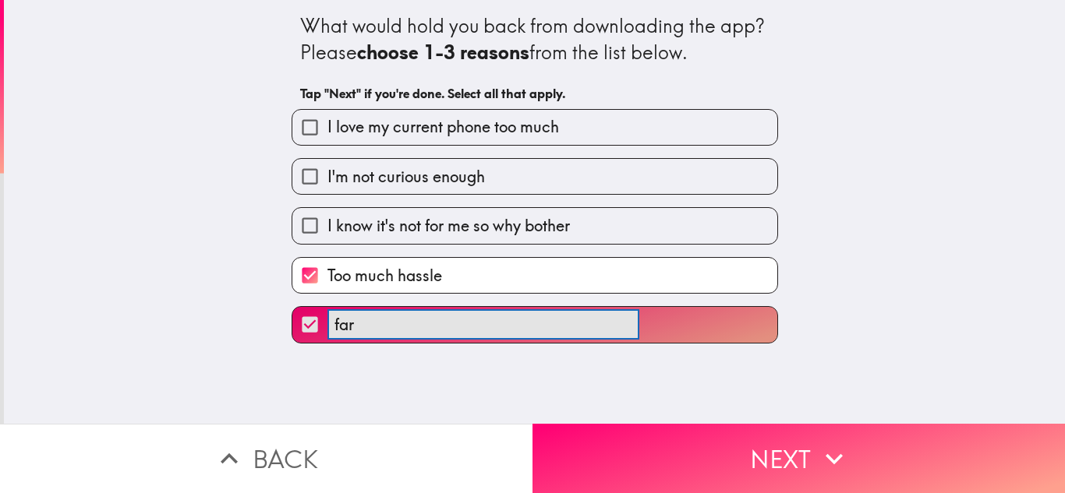
click at [292, 307] on button "far ​" at bounding box center [534, 324] width 485 height 35
click at [292, 307] on button "far too ​" at bounding box center [534, 324] width 485 height 35
click at [292, 307] on button "far too long ​" at bounding box center [534, 324] width 485 height 35
click at [292, 307] on button "far too long and ​" at bounding box center [534, 324] width 485 height 35
type input "far too long and boring"
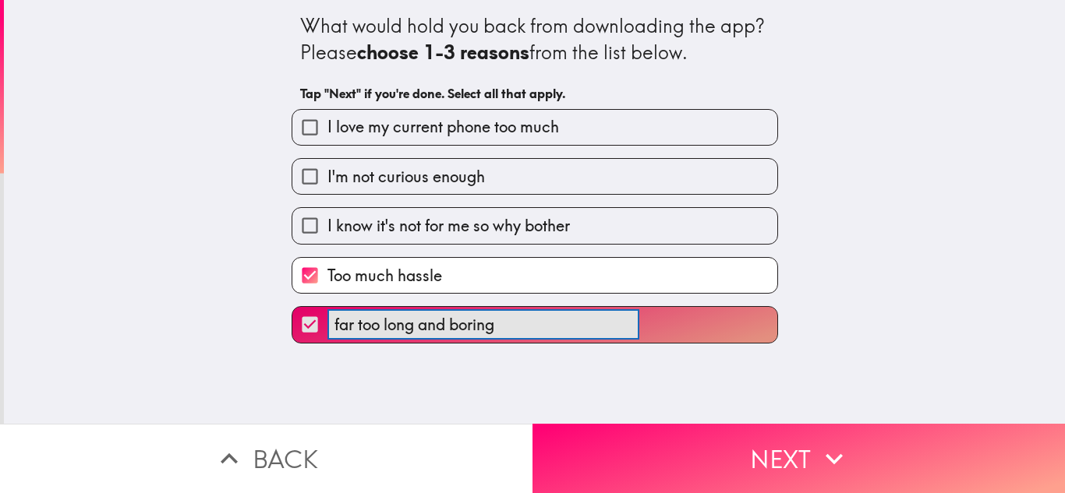
click at [431, 230] on span "I know it's not for me so why bother" at bounding box center [448, 226] width 242 height 22
click at [327, 230] on input "I know it's not for me so why bother" at bounding box center [309, 225] width 35 height 35
checkbox input "true"
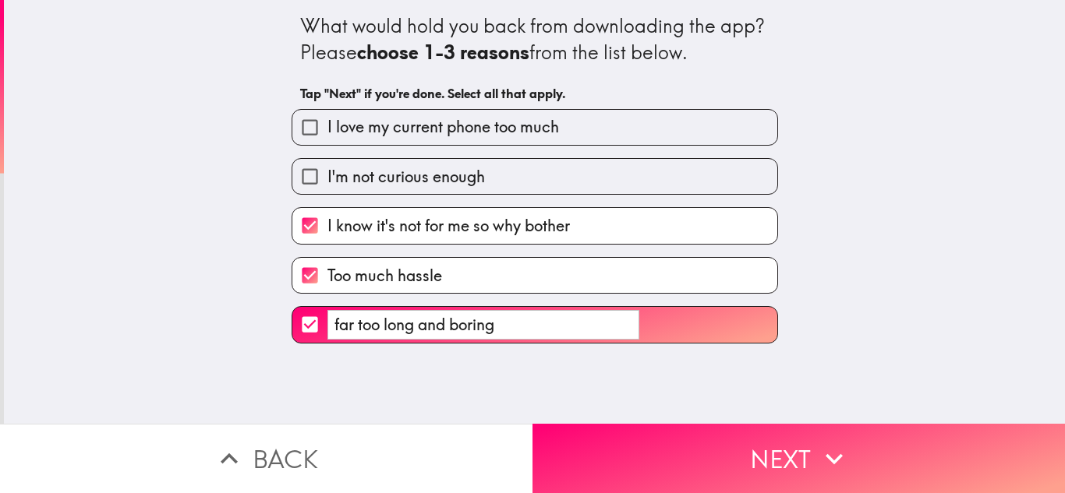
click at [506, 184] on label "I'm not curious enough" at bounding box center [534, 176] width 485 height 35
click at [327, 184] on input "I'm not curious enough" at bounding box center [309, 176] width 35 height 35
checkbox input "true"
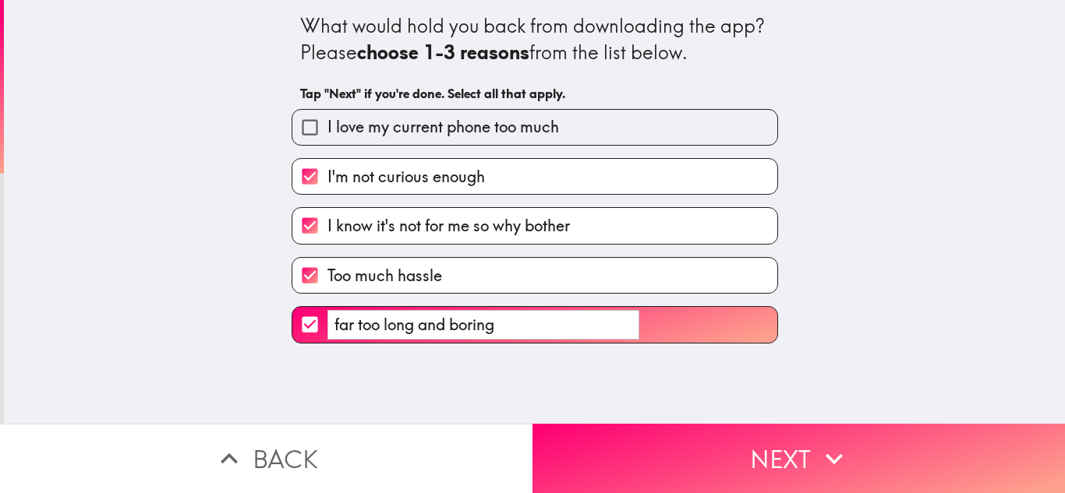
click at [451, 221] on span "I know it's not for me so why bother" at bounding box center [448, 226] width 242 height 22
click at [327, 221] on input "I know it's not for me so why bother" at bounding box center [309, 225] width 35 height 35
checkbox input "false"
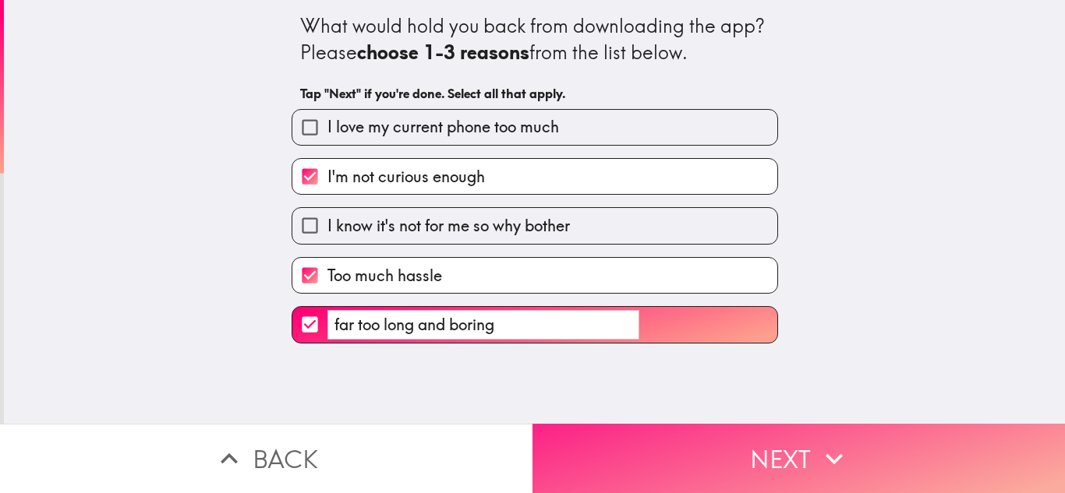
click at [670, 440] on button "Next" at bounding box center [798, 458] width 532 height 69
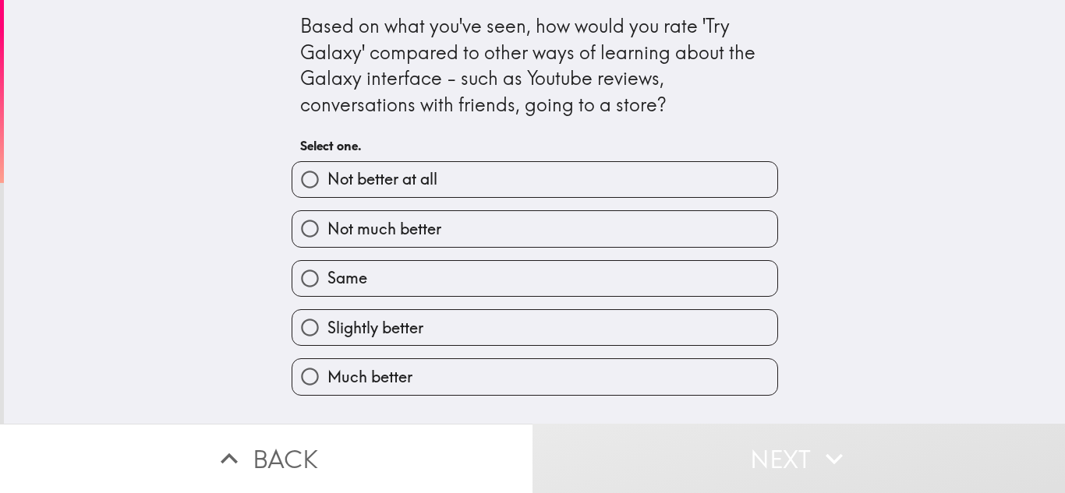
click at [433, 318] on label "Slightly better" at bounding box center [534, 327] width 485 height 35
click at [327, 318] on input "Slightly better" at bounding box center [309, 327] width 35 height 35
radio input "true"
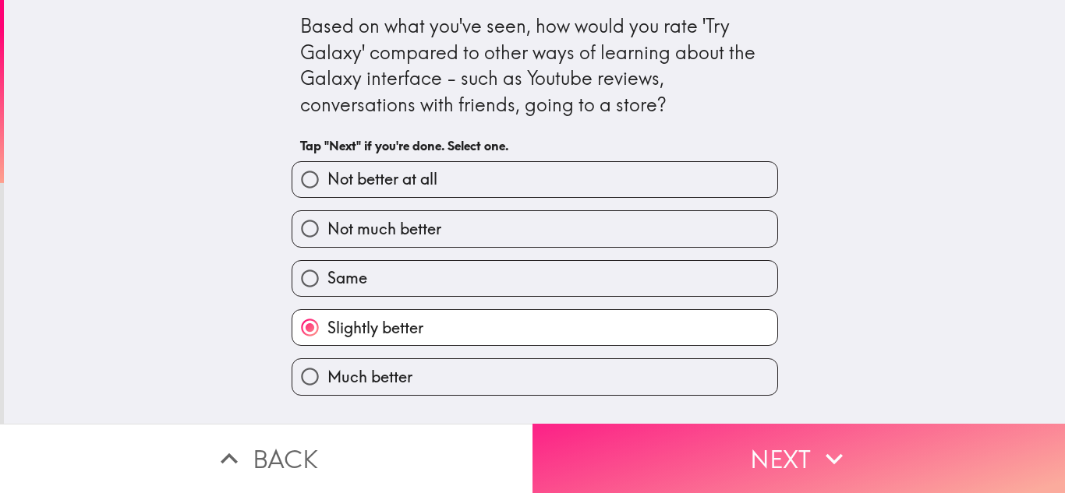
click at [656, 455] on button "Next" at bounding box center [798, 458] width 532 height 69
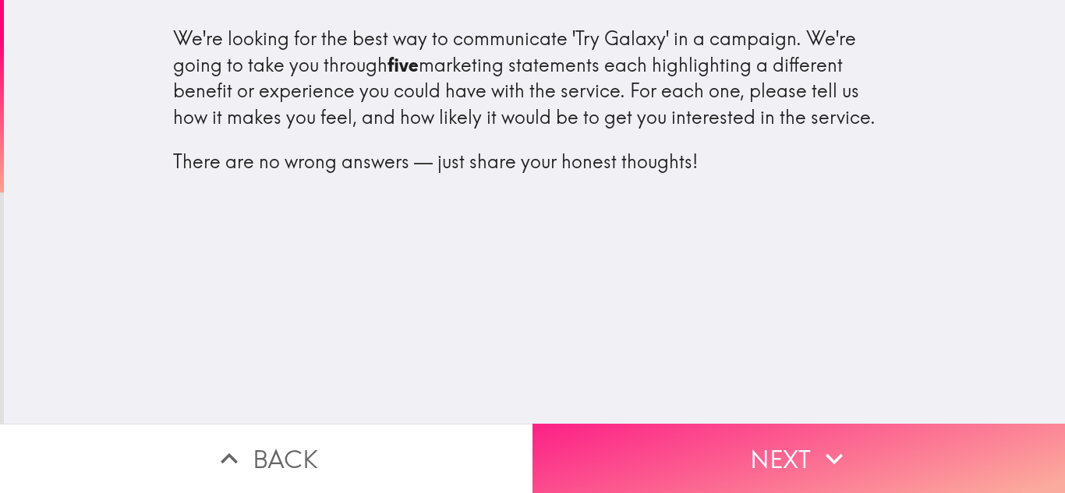
click at [712, 443] on button "Next" at bounding box center [798, 458] width 532 height 69
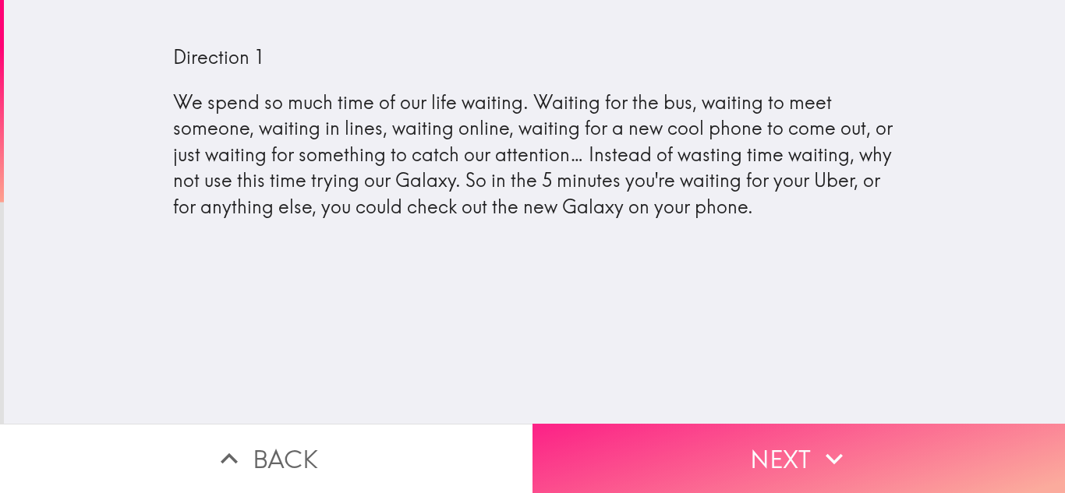
click at [658, 437] on button "Next" at bounding box center [798, 458] width 532 height 69
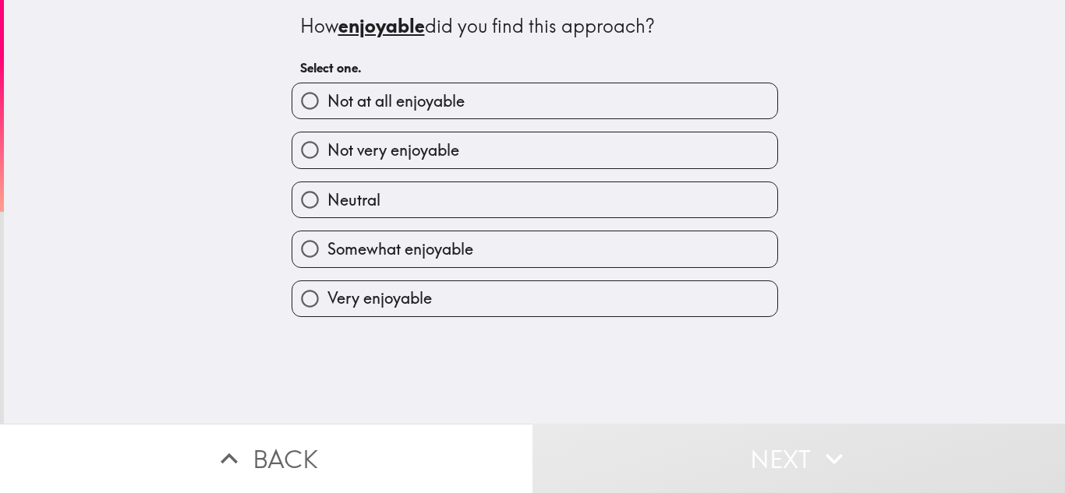
click at [494, 147] on label "Not very enjoyable" at bounding box center [534, 150] width 485 height 35
click at [327, 147] on input "Not very enjoyable" at bounding box center [309, 150] width 35 height 35
radio input "true"
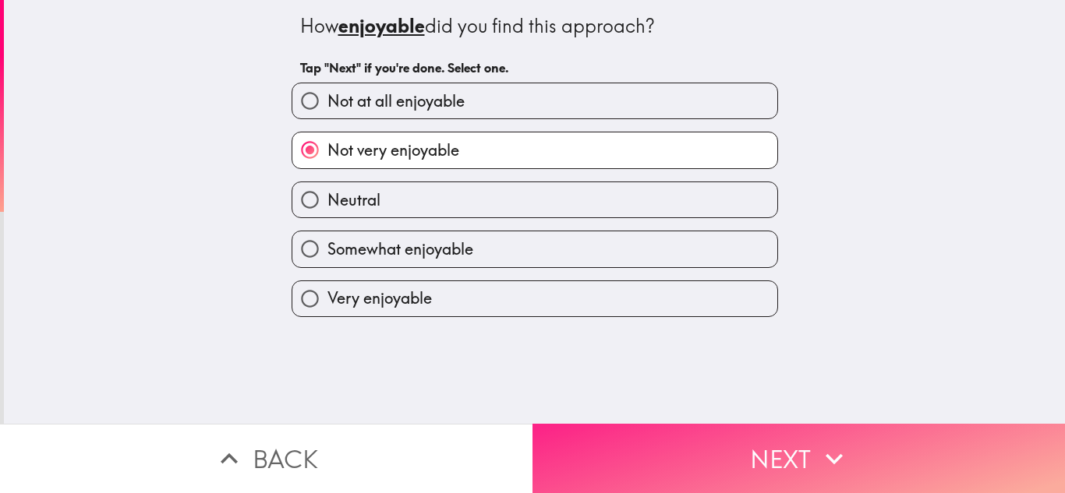
click at [623, 458] on button "Next" at bounding box center [798, 458] width 532 height 69
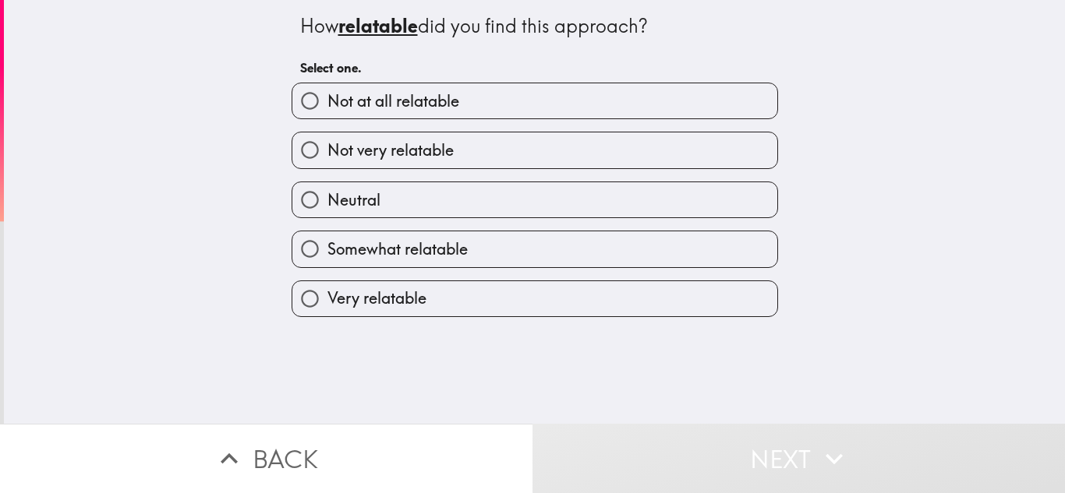
click at [488, 144] on label "Not very relatable" at bounding box center [534, 150] width 485 height 35
click at [327, 144] on input "Not very relatable" at bounding box center [309, 150] width 35 height 35
radio input "true"
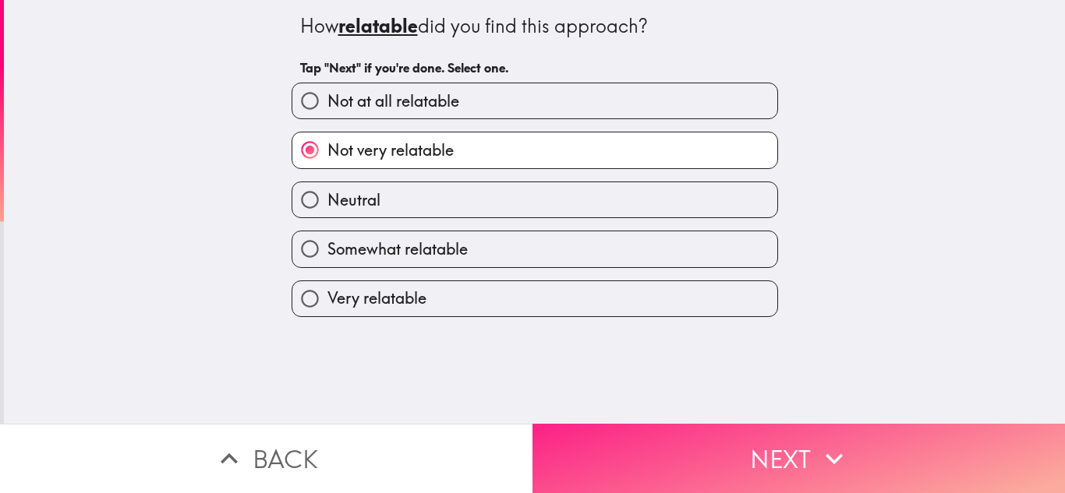
click at [627, 431] on button "Next" at bounding box center [798, 458] width 532 height 69
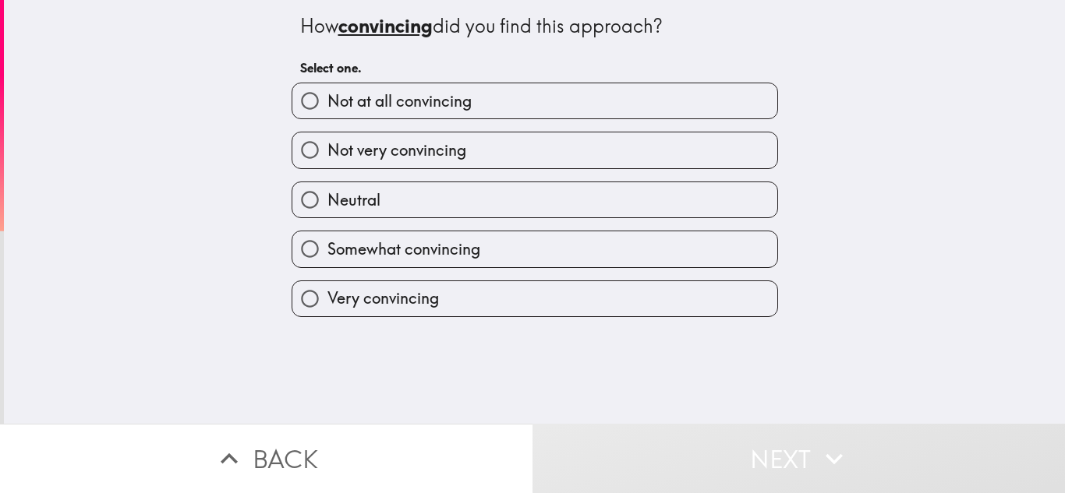
click at [504, 142] on label "Not very convincing" at bounding box center [534, 150] width 485 height 35
click at [327, 142] on input "Not very convincing" at bounding box center [309, 150] width 35 height 35
radio input "true"
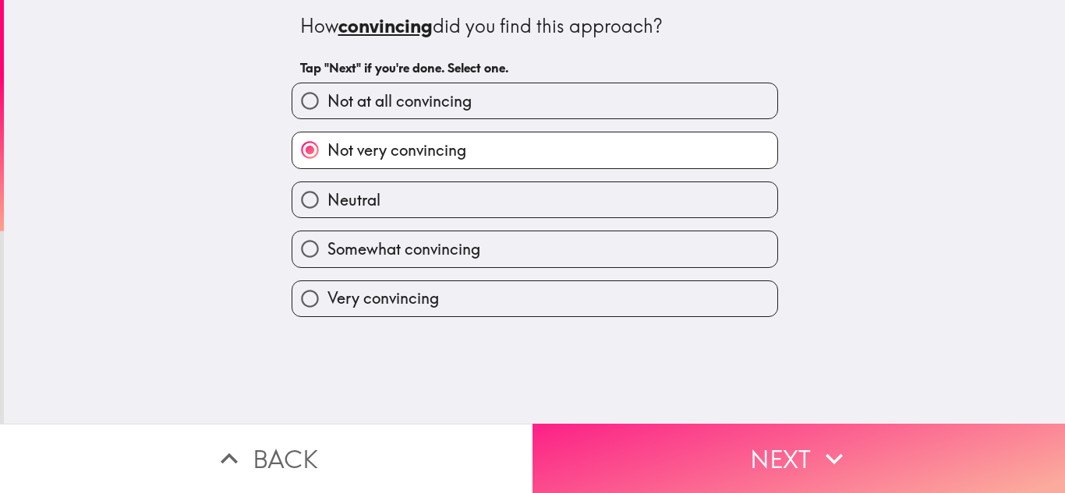
click at [660, 456] on button "Next" at bounding box center [798, 458] width 532 height 69
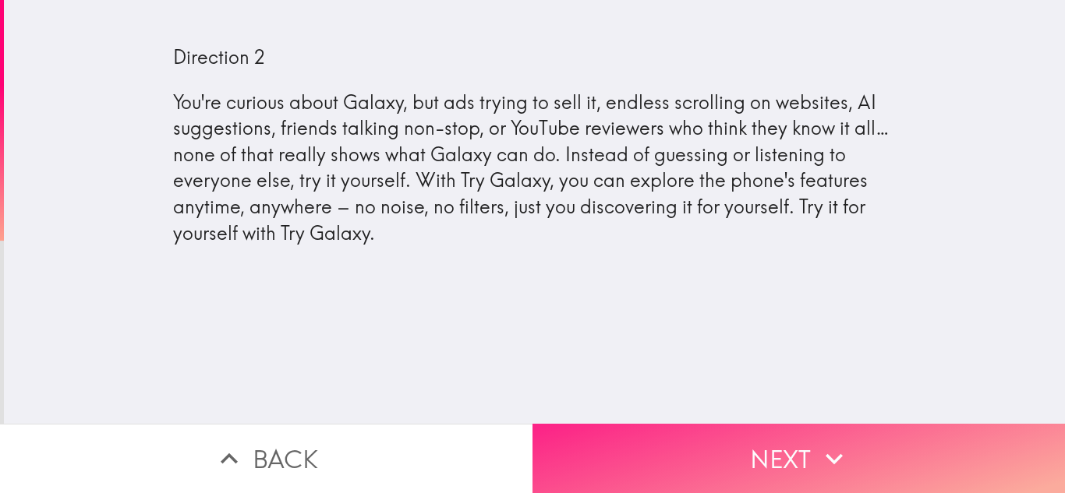
click at [671, 448] on button "Next" at bounding box center [798, 458] width 532 height 69
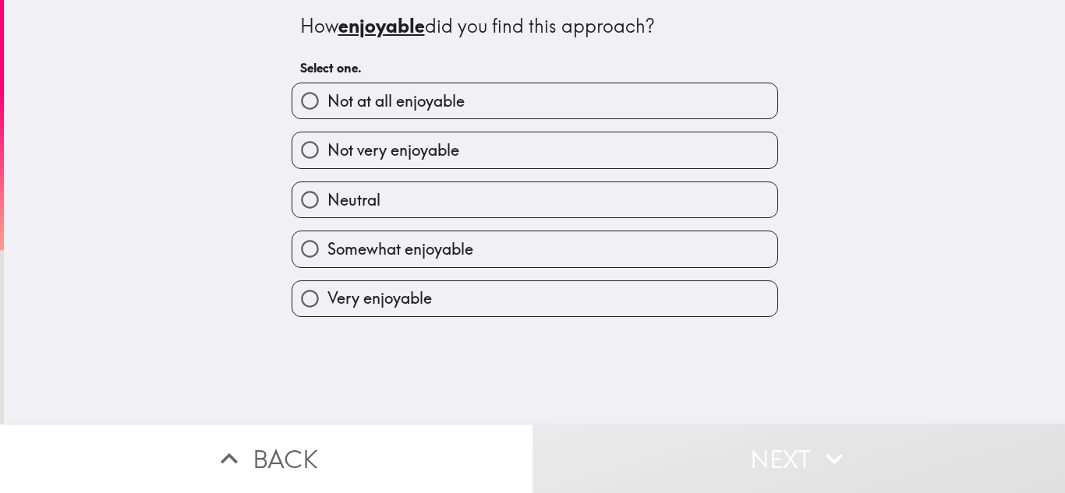
click at [437, 197] on label "Neutral" at bounding box center [534, 199] width 485 height 35
click at [327, 197] on input "Neutral" at bounding box center [309, 199] width 35 height 35
radio input "true"
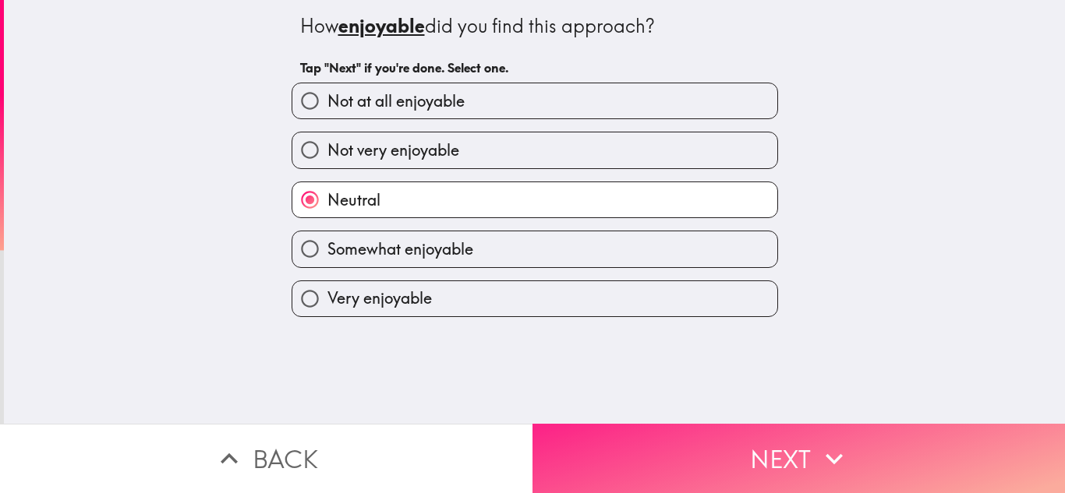
click at [624, 450] on button "Next" at bounding box center [798, 458] width 532 height 69
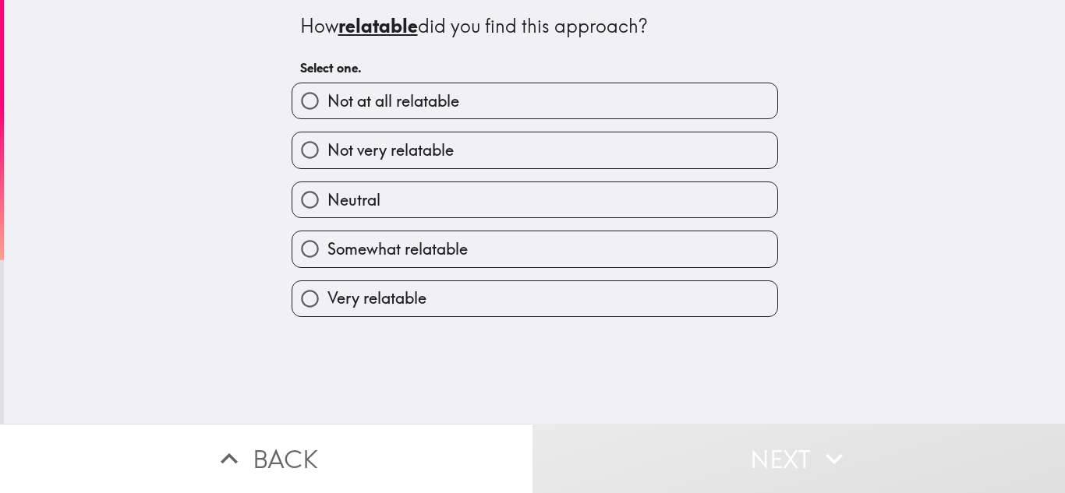
click at [458, 152] on label "Not very relatable" at bounding box center [534, 150] width 485 height 35
click at [327, 152] on input "Not very relatable" at bounding box center [309, 150] width 35 height 35
radio input "true"
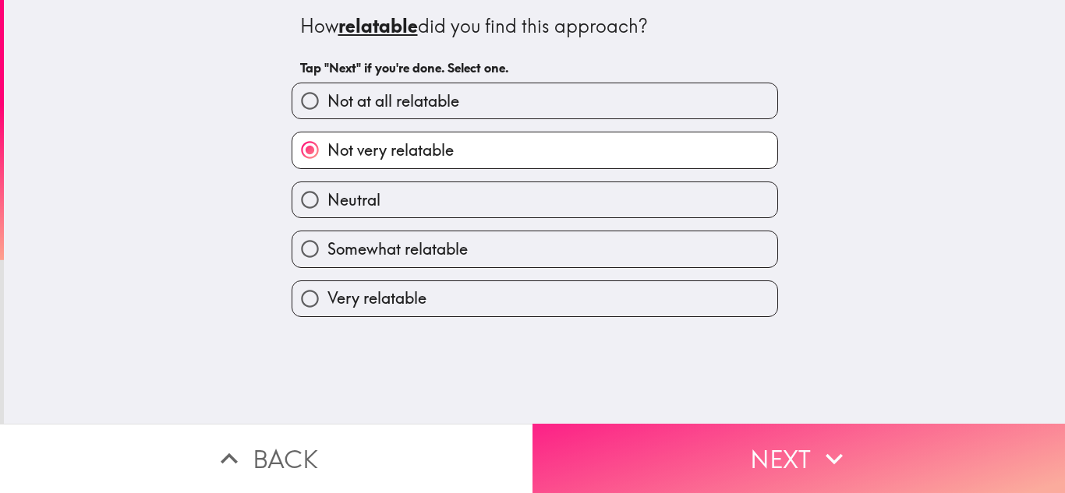
click at [643, 447] on button "Next" at bounding box center [798, 458] width 532 height 69
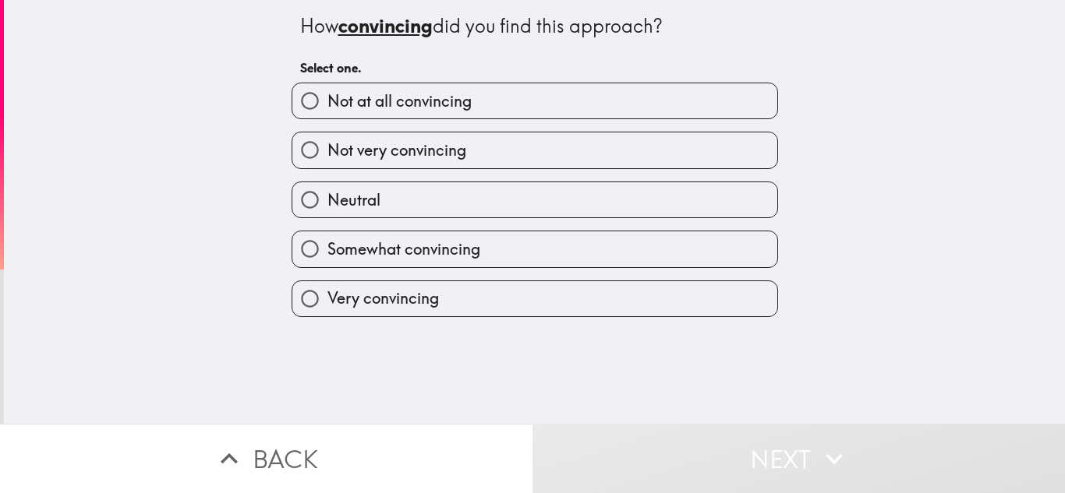
click at [519, 193] on label "Neutral" at bounding box center [534, 199] width 485 height 35
click at [327, 193] on input "Neutral" at bounding box center [309, 199] width 35 height 35
radio input "true"
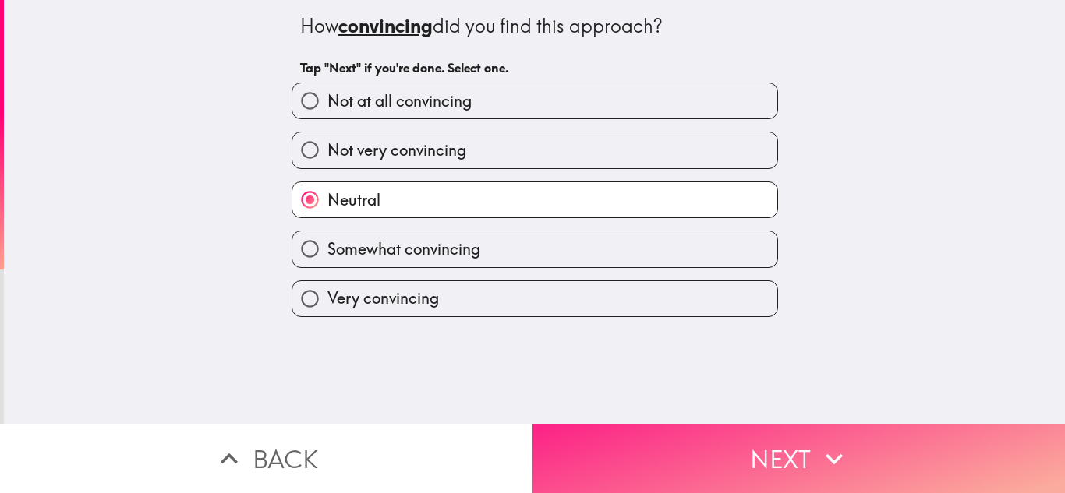
click at [634, 443] on button "Next" at bounding box center [798, 458] width 532 height 69
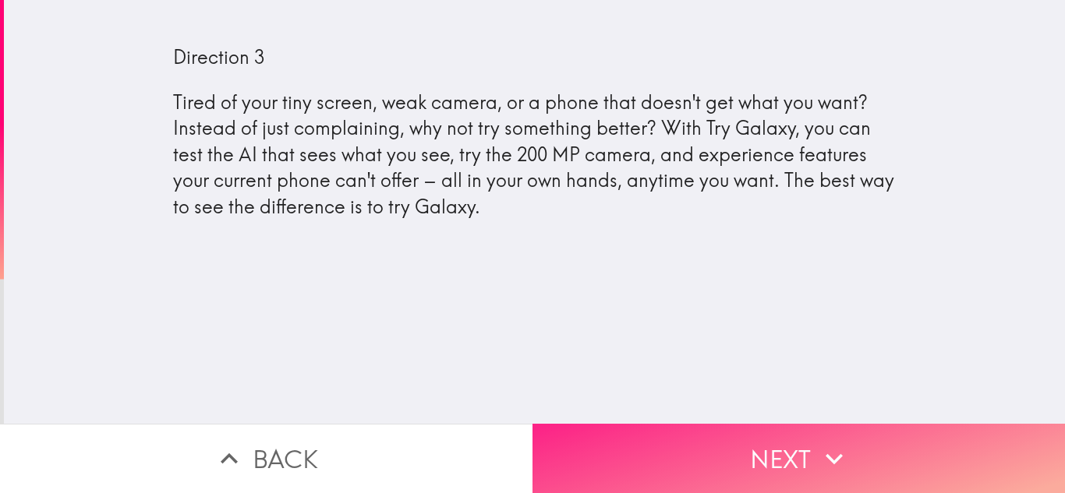
click at [713, 440] on button "Next" at bounding box center [798, 458] width 532 height 69
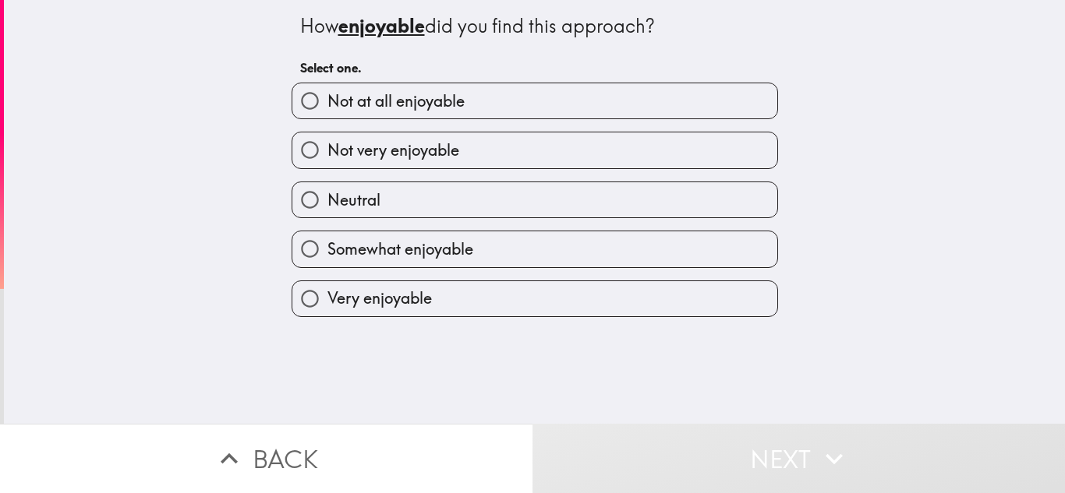
click at [502, 146] on label "Not very enjoyable" at bounding box center [534, 150] width 485 height 35
click at [327, 146] on input "Not very enjoyable" at bounding box center [309, 150] width 35 height 35
radio input "true"
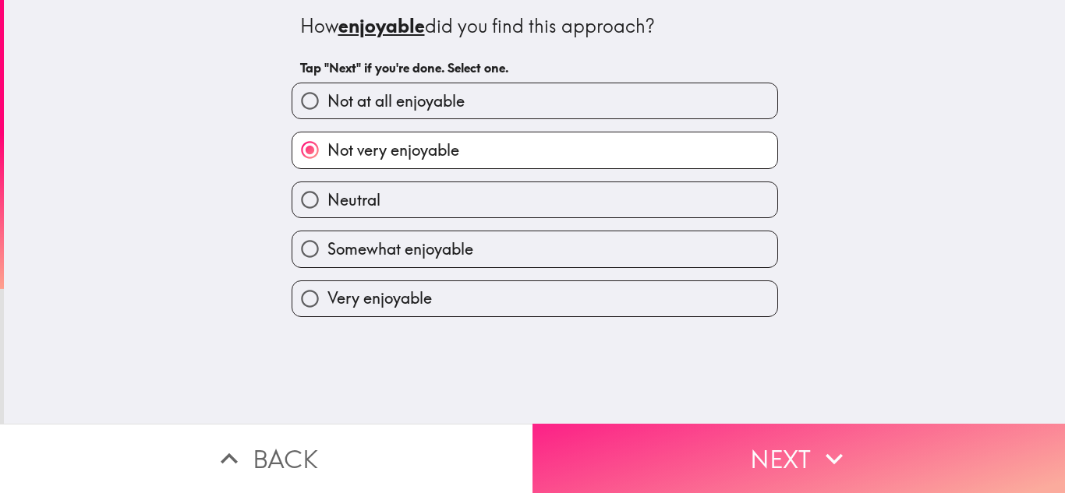
click at [627, 440] on button "Next" at bounding box center [798, 458] width 532 height 69
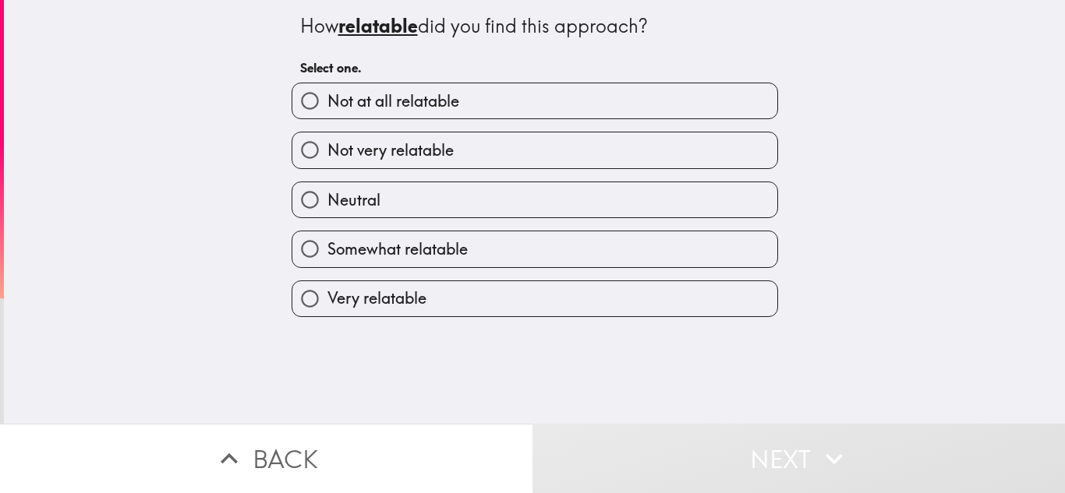
click at [517, 189] on label "Neutral" at bounding box center [534, 199] width 485 height 35
click at [327, 189] on input "Neutral" at bounding box center [309, 199] width 35 height 35
radio input "true"
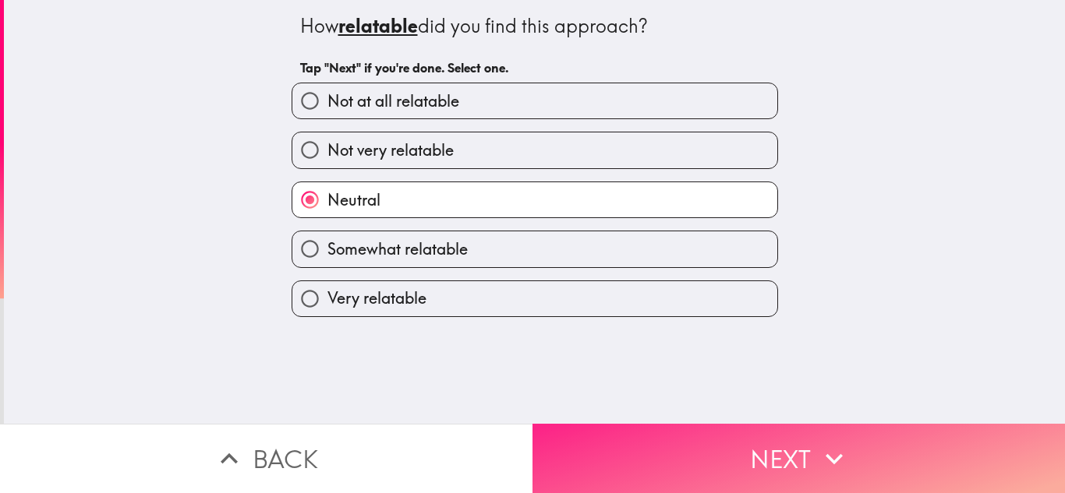
click at [620, 437] on button "Next" at bounding box center [798, 458] width 532 height 69
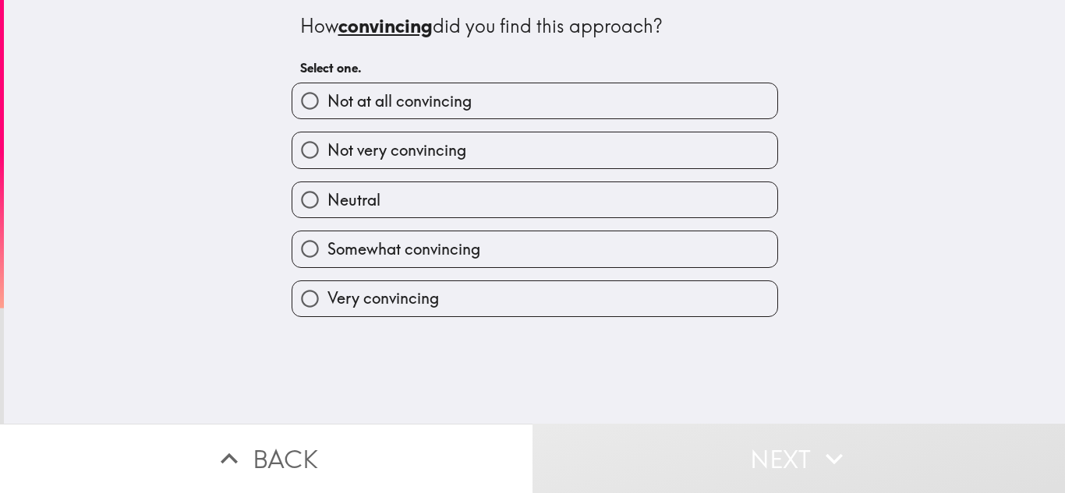
click at [495, 88] on label "Not at all convincing" at bounding box center [534, 100] width 485 height 35
click at [327, 88] on input "Not at all convincing" at bounding box center [309, 100] width 35 height 35
radio input "true"
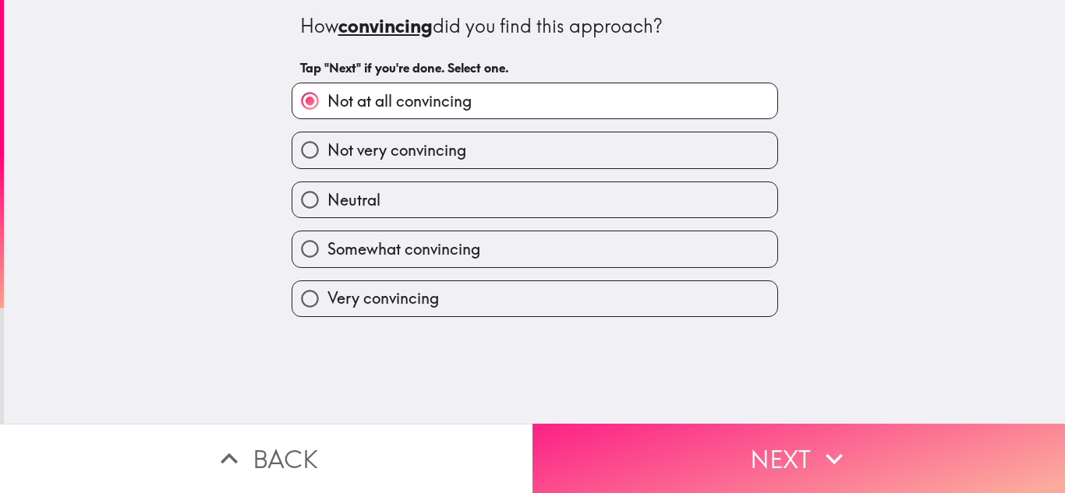
click at [779, 447] on button "Next" at bounding box center [798, 458] width 532 height 69
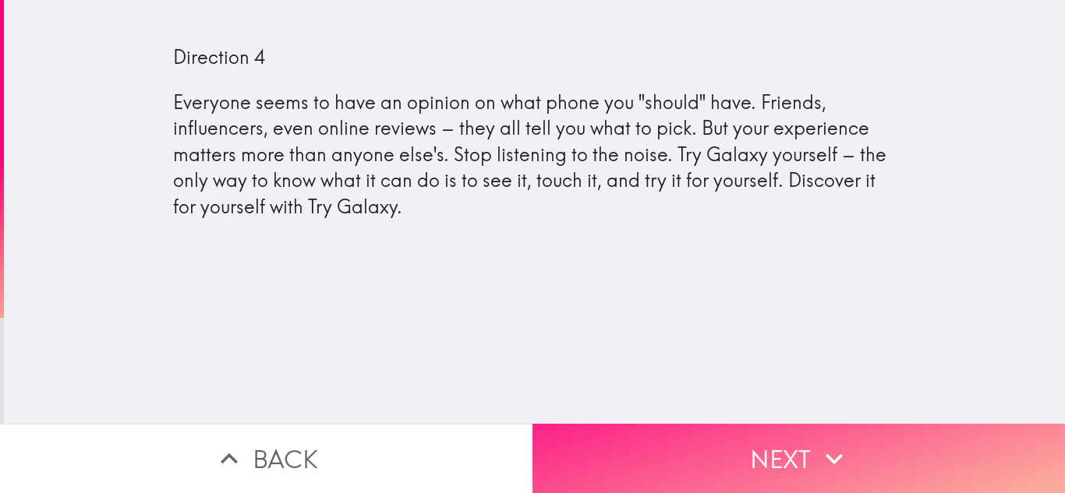
click at [702, 449] on button "Next" at bounding box center [798, 458] width 532 height 69
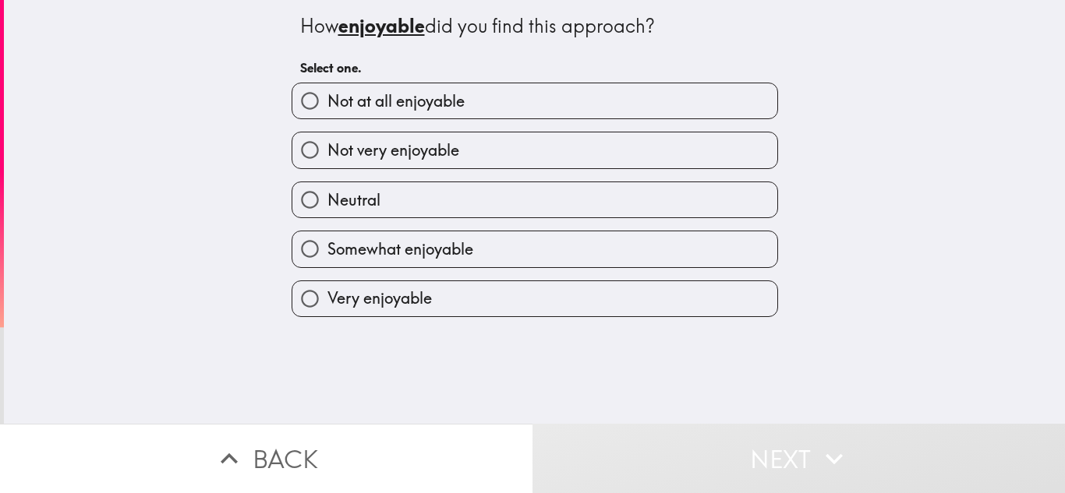
click at [505, 101] on label "Not at all enjoyable" at bounding box center [534, 100] width 485 height 35
click at [327, 101] on input "Not at all enjoyable" at bounding box center [309, 100] width 35 height 35
radio input "true"
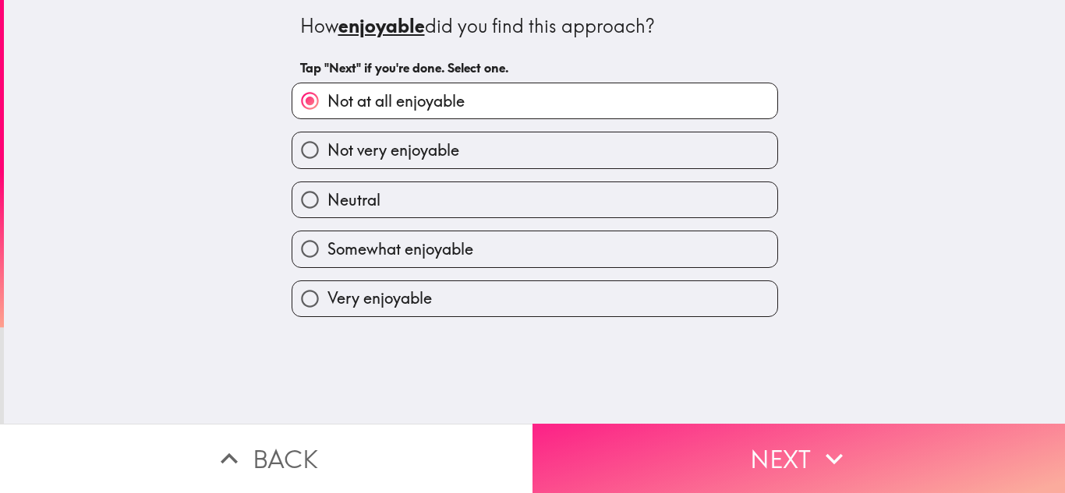
click at [679, 486] on button "Next" at bounding box center [798, 458] width 532 height 69
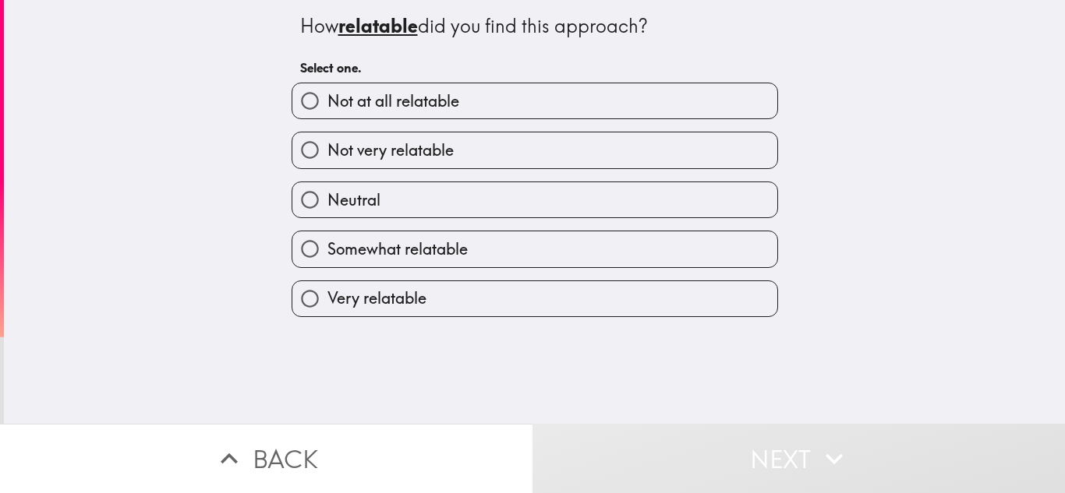
click at [463, 140] on label "Not very relatable" at bounding box center [534, 150] width 485 height 35
click at [327, 140] on input "Not very relatable" at bounding box center [309, 150] width 35 height 35
radio input "true"
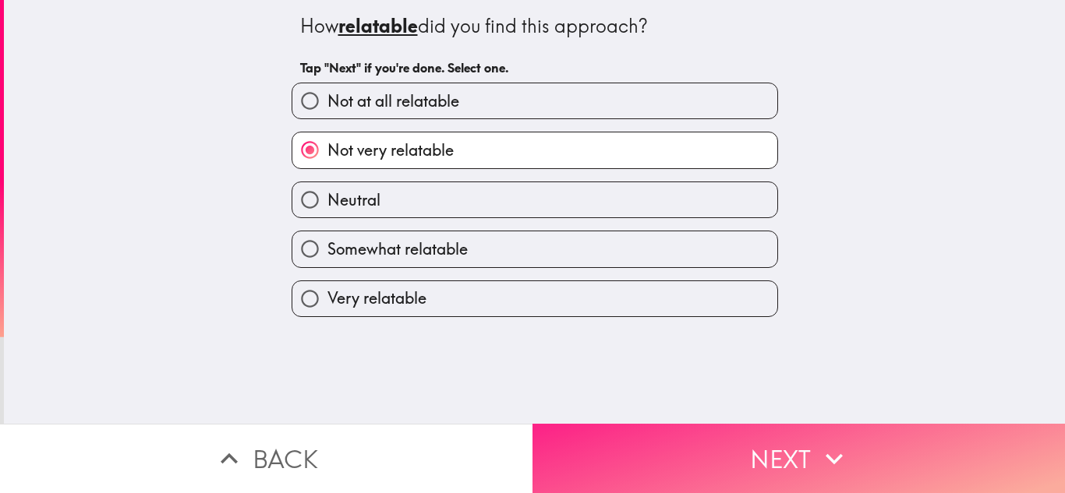
click at [652, 478] on button "Next" at bounding box center [798, 458] width 532 height 69
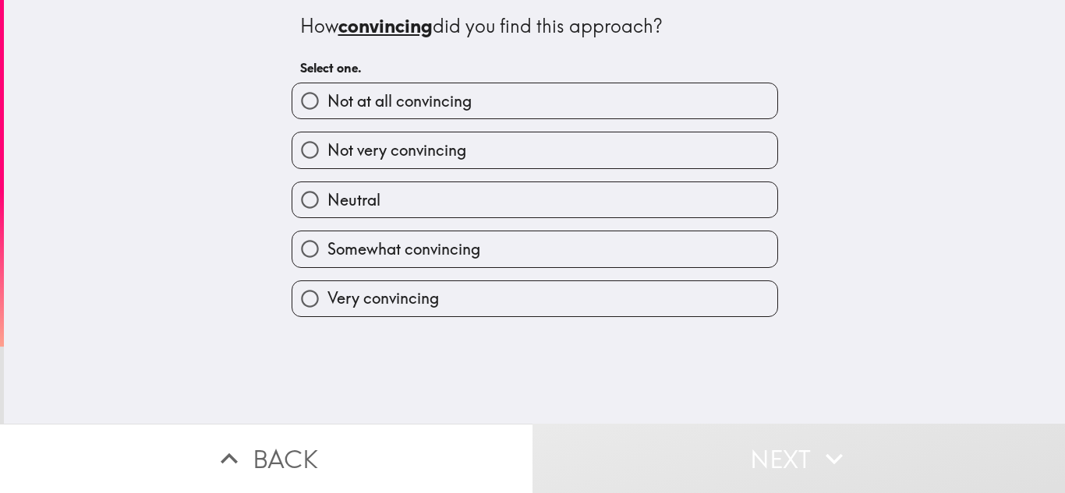
click at [504, 95] on label "Not at all convincing" at bounding box center [534, 100] width 485 height 35
click at [327, 95] on input "Not at all convincing" at bounding box center [309, 100] width 35 height 35
radio input "true"
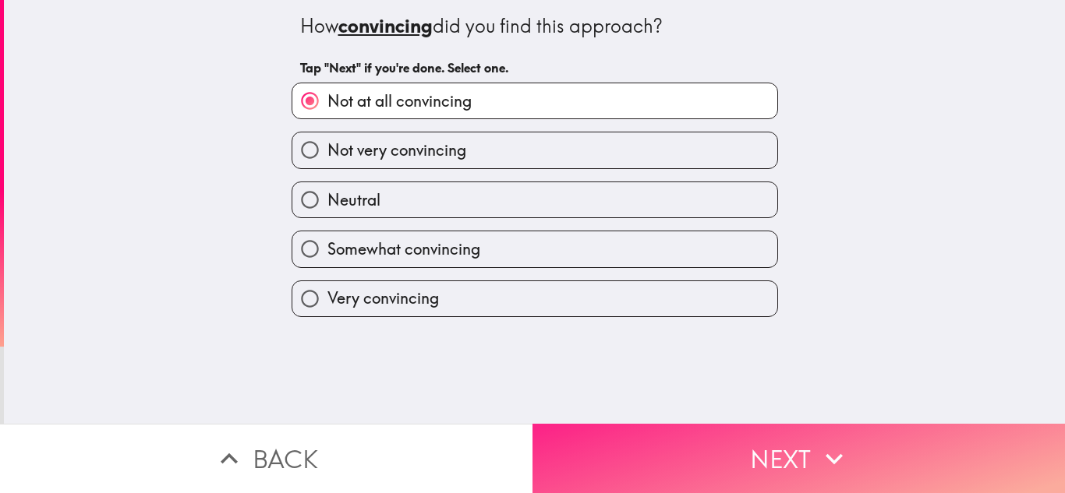
click at [665, 444] on button "Next" at bounding box center [798, 458] width 532 height 69
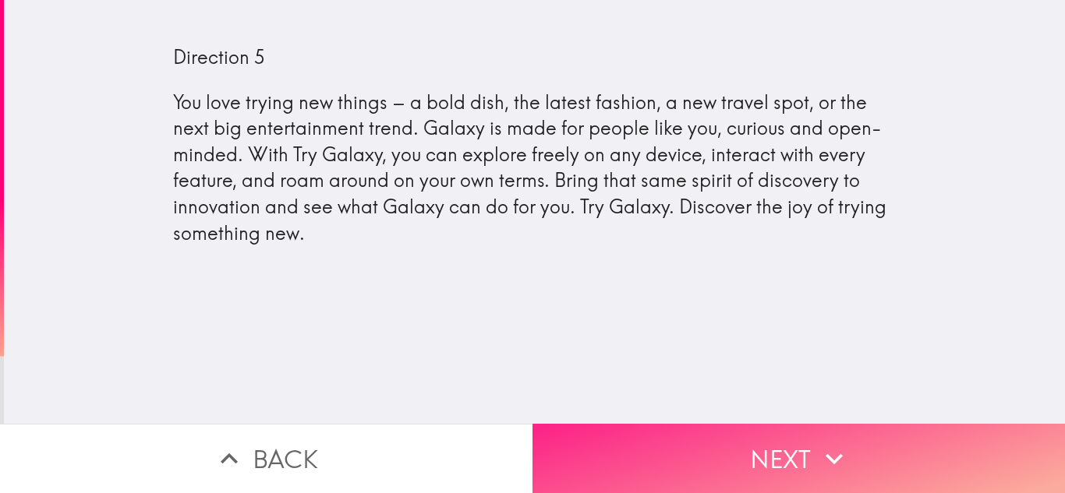
click at [702, 447] on button "Next" at bounding box center [798, 458] width 532 height 69
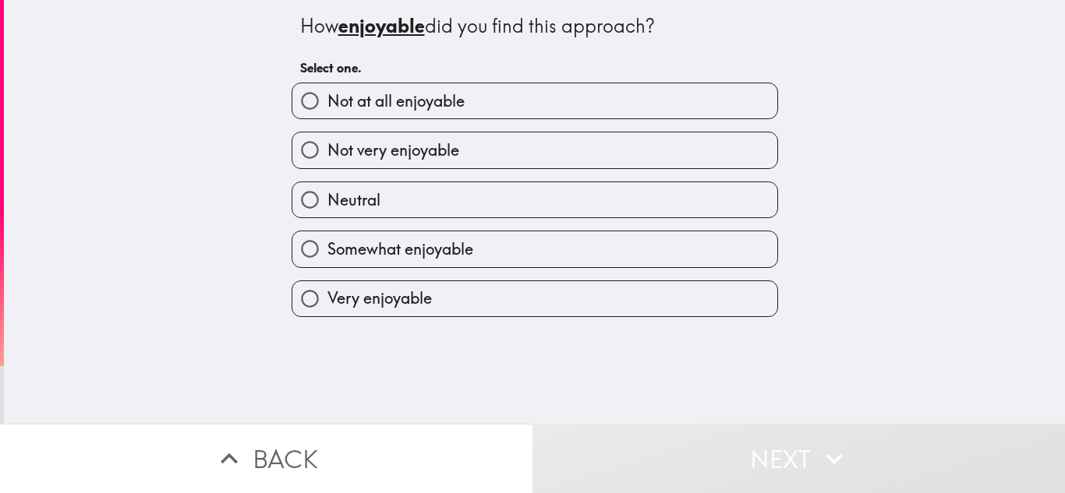
click at [447, 159] on span "Not very enjoyable" at bounding box center [393, 151] width 132 height 22
click at [327, 159] on input "Not very enjoyable" at bounding box center [309, 150] width 35 height 35
radio input "true"
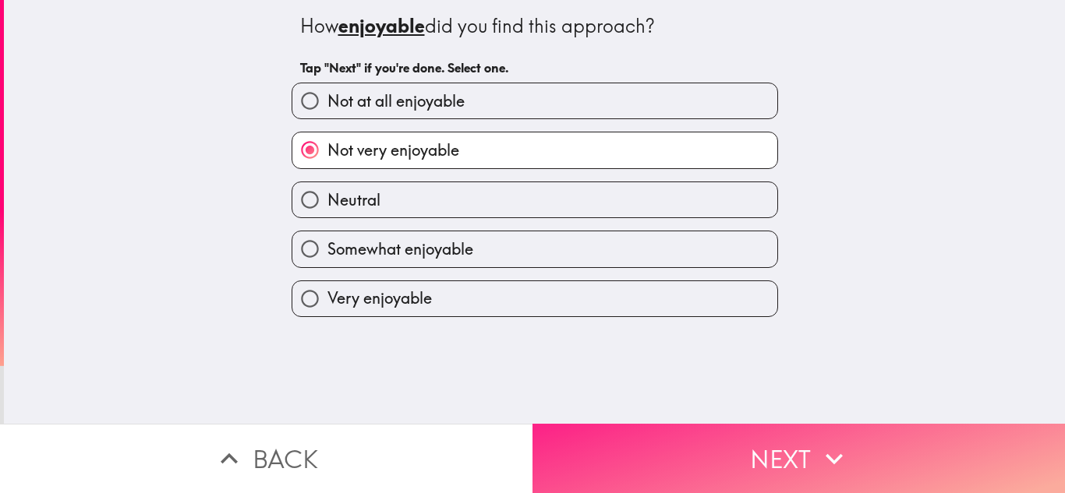
click at [623, 444] on button "Next" at bounding box center [798, 458] width 532 height 69
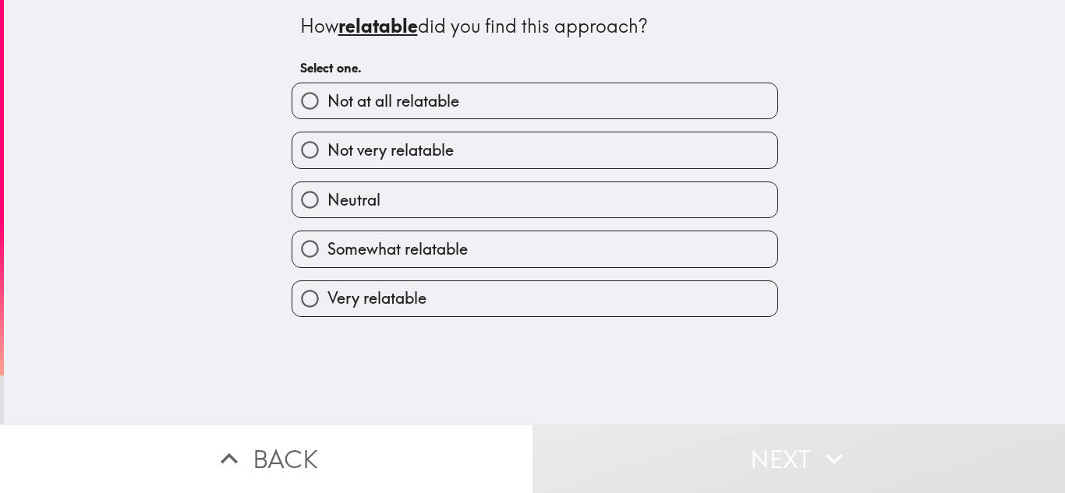
click at [484, 101] on label "Not at all relatable" at bounding box center [534, 100] width 485 height 35
click at [327, 101] on input "Not at all relatable" at bounding box center [309, 100] width 35 height 35
radio input "true"
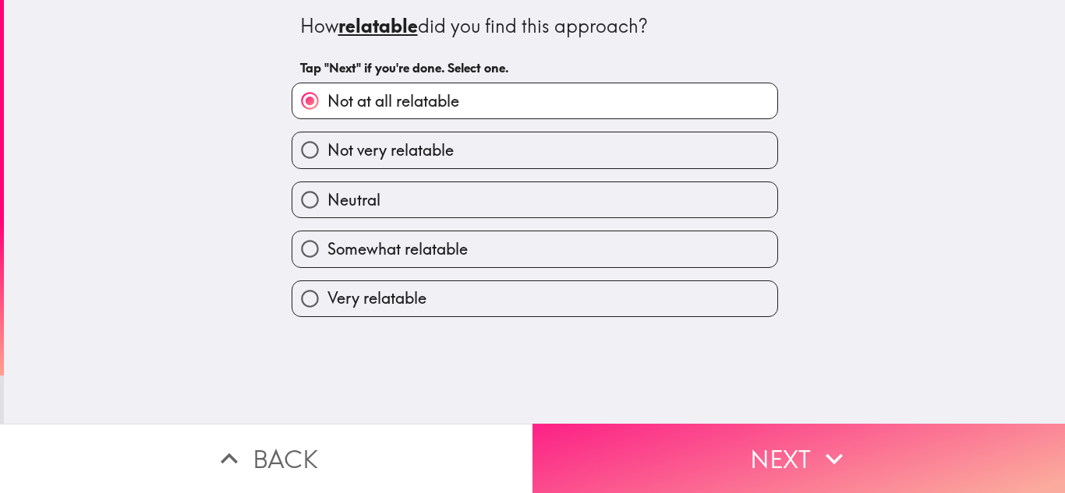
click at [659, 458] on button "Next" at bounding box center [798, 458] width 532 height 69
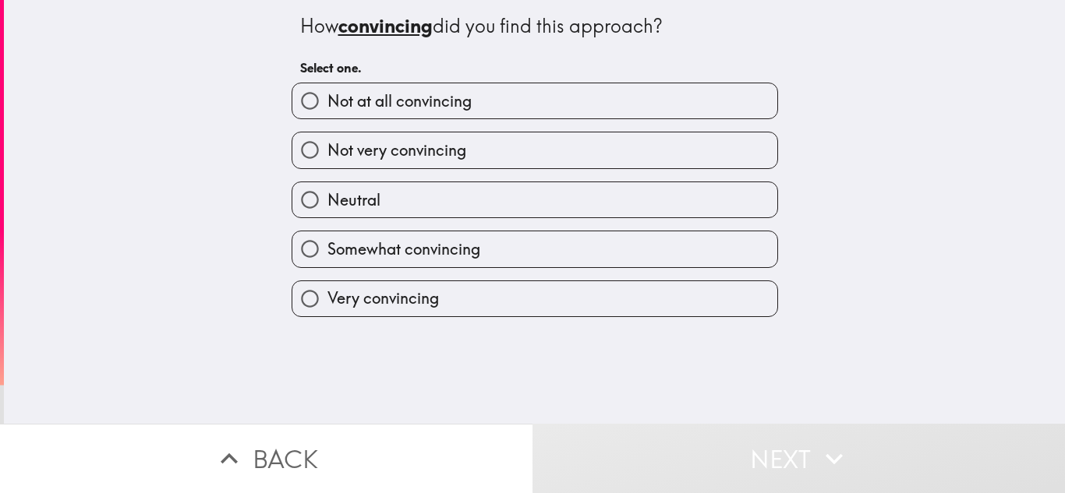
click at [486, 92] on label "Not at all convincing" at bounding box center [534, 100] width 485 height 35
click at [327, 92] on input "Not at all convincing" at bounding box center [309, 100] width 35 height 35
radio input "true"
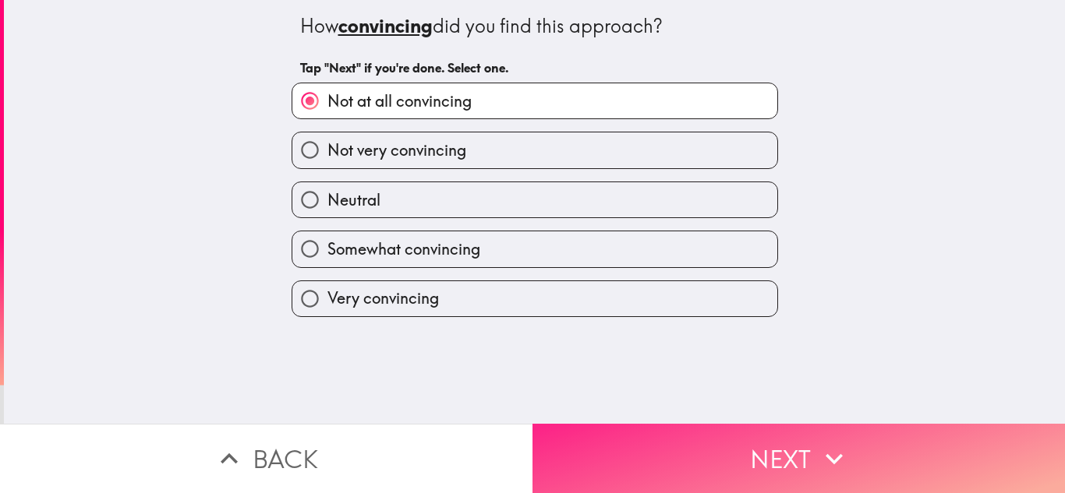
click at [715, 440] on button "Next" at bounding box center [798, 458] width 532 height 69
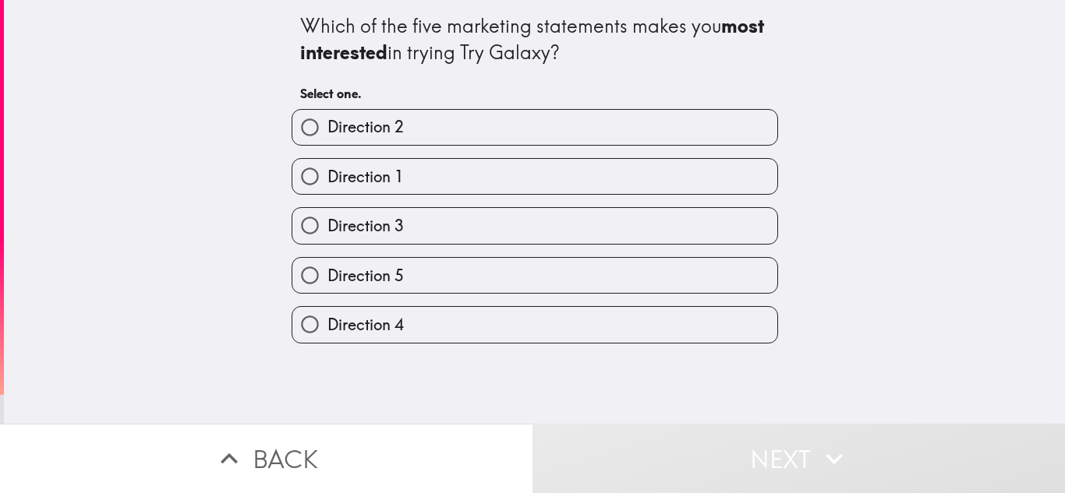
click at [458, 116] on label "Direction 2" at bounding box center [534, 127] width 485 height 35
click at [327, 116] on input "Direction 2" at bounding box center [309, 127] width 35 height 35
radio input "true"
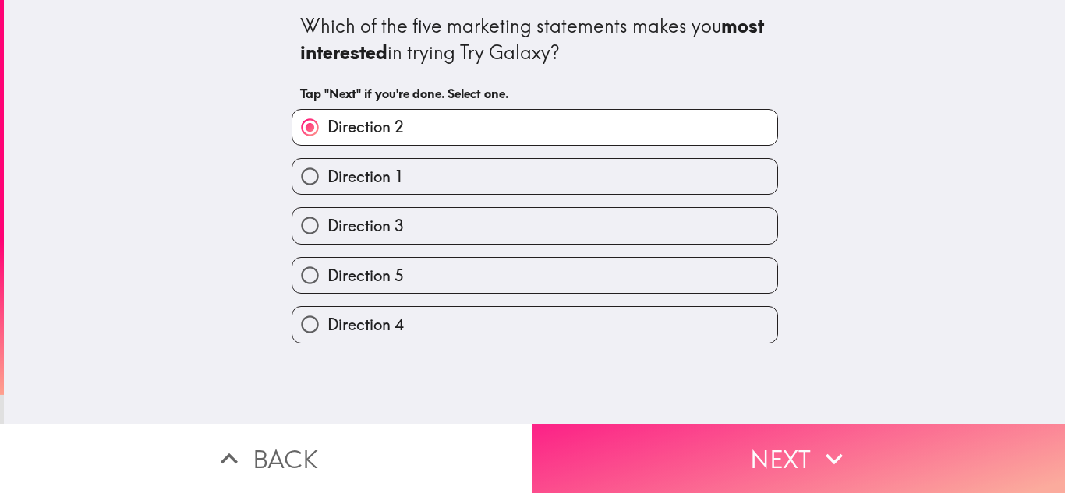
click at [651, 469] on button "Next" at bounding box center [798, 458] width 532 height 69
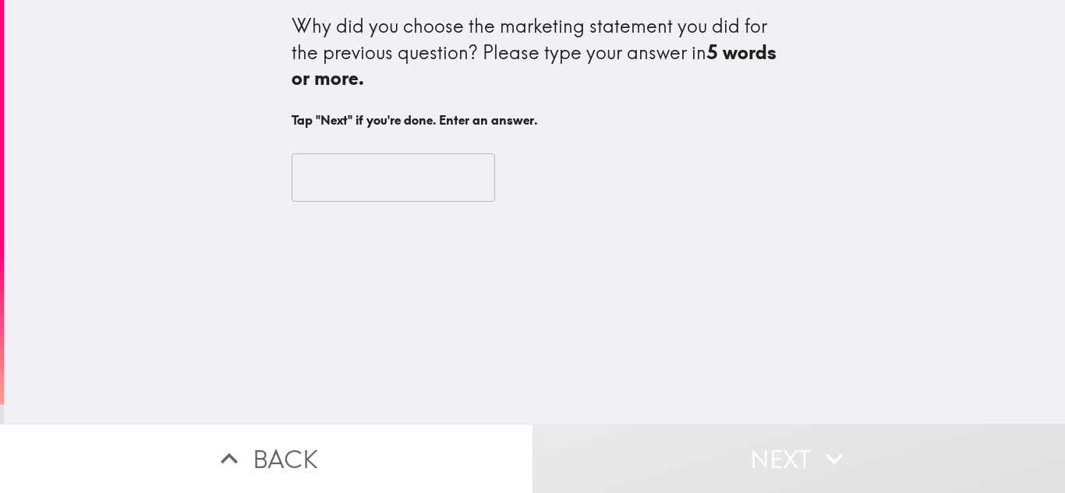
click at [370, 165] on input "text" at bounding box center [393, 178] width 203 height 48
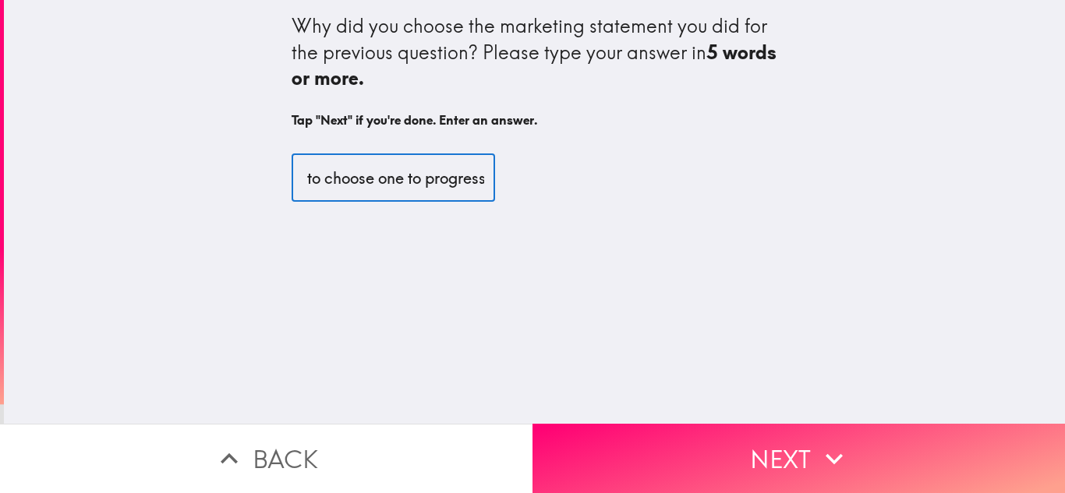
scroll to position [0, 41]
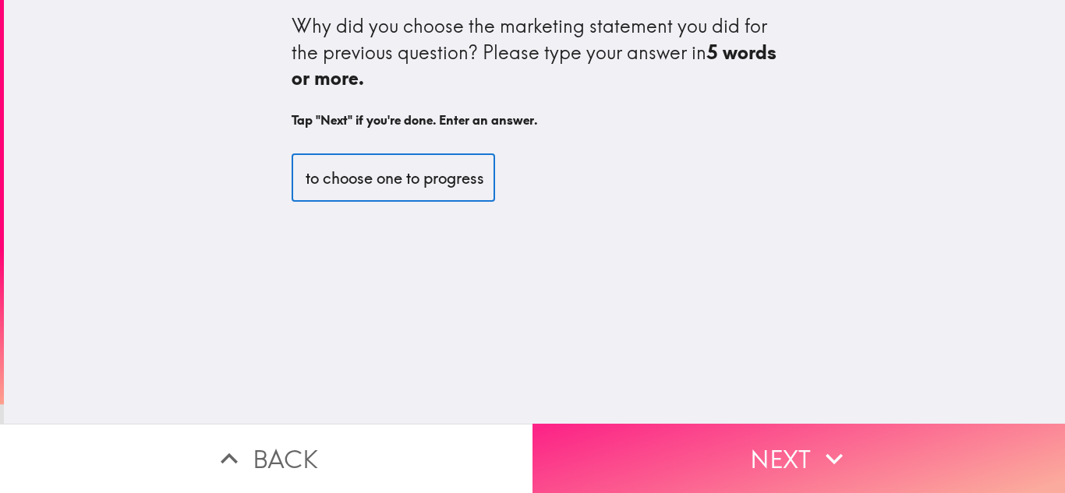
type input "I had to choose one to progress"
click at [652, 429] on button "Next" at bounding box center [798, 458] width 532 height 69
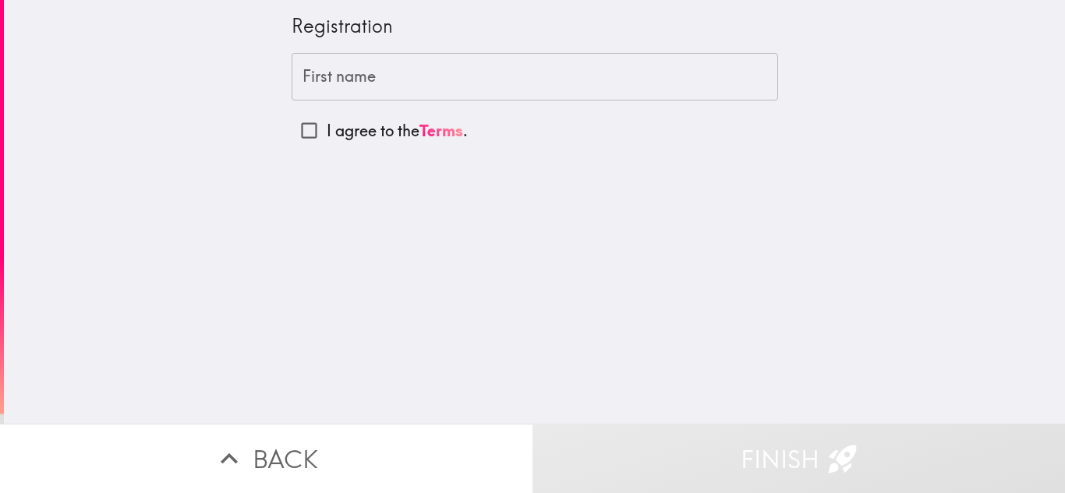
click at [316, 127] on input "I agree to the Terms ." at bounding box center [309, 130] width 35 height 35
checkbox input "true"
click at [479, 79] on input "First name" at bounding box center [535, 77] width 486 height 48
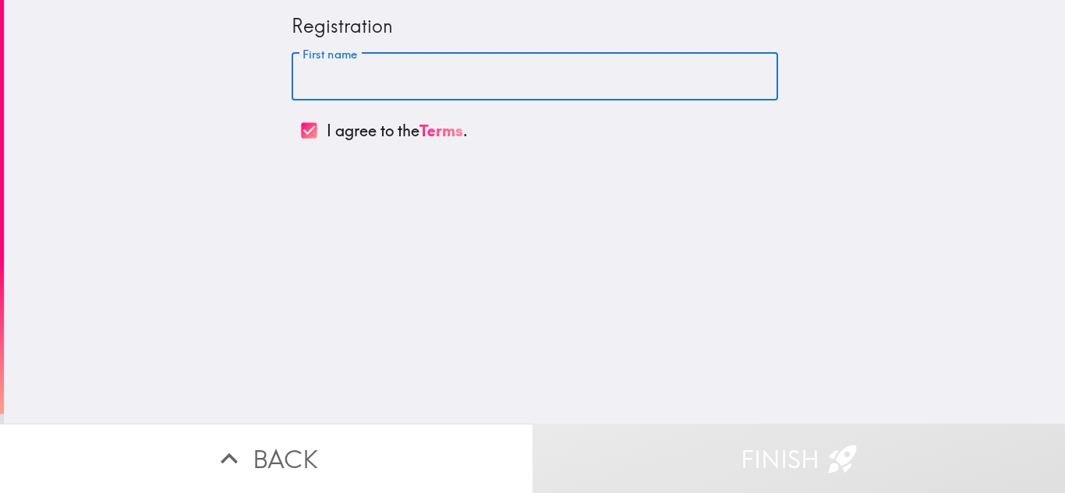
type input "[PERSON_NAME]"
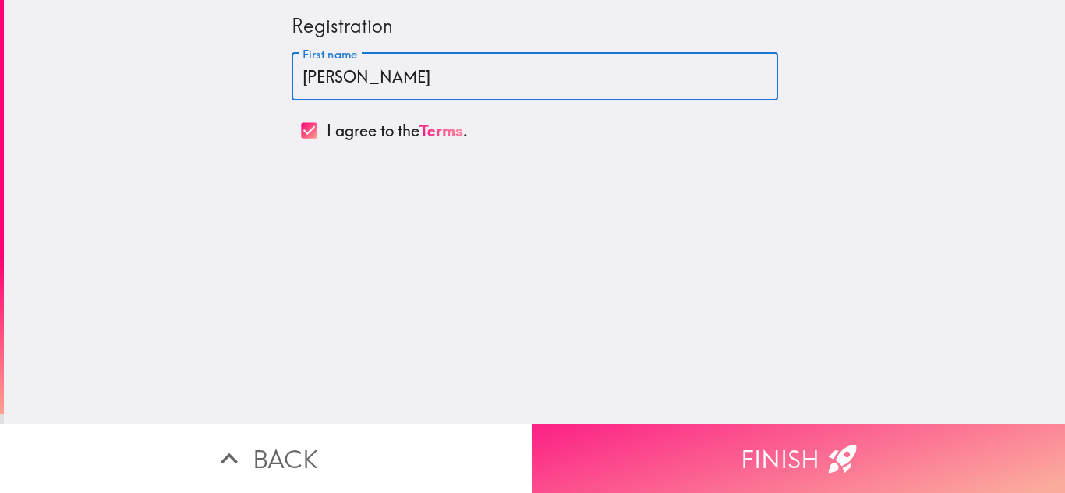
click at [625, 468] on button "Finish" at bounding box center [798, 458] width 532 height 69
